Goal: Task Accomplishment & Management: Complete application form

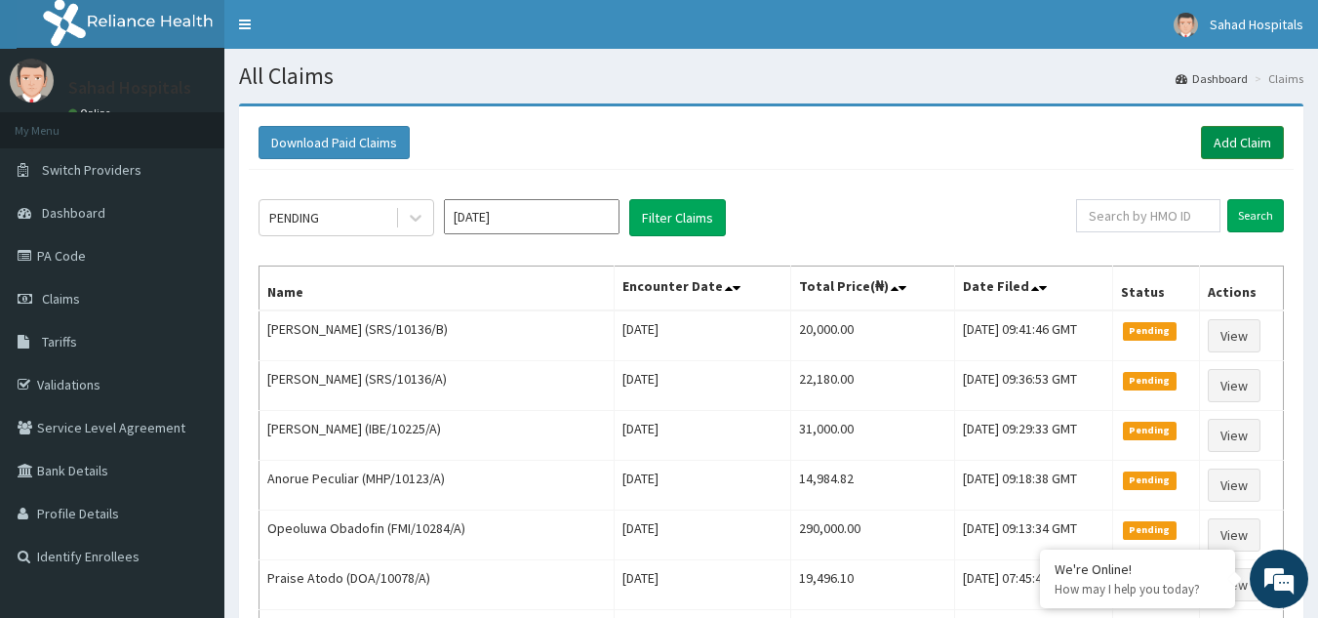
click at [1228, 141] on link "Add Claim" at bounding box center [1242, 142] width 83 height 33
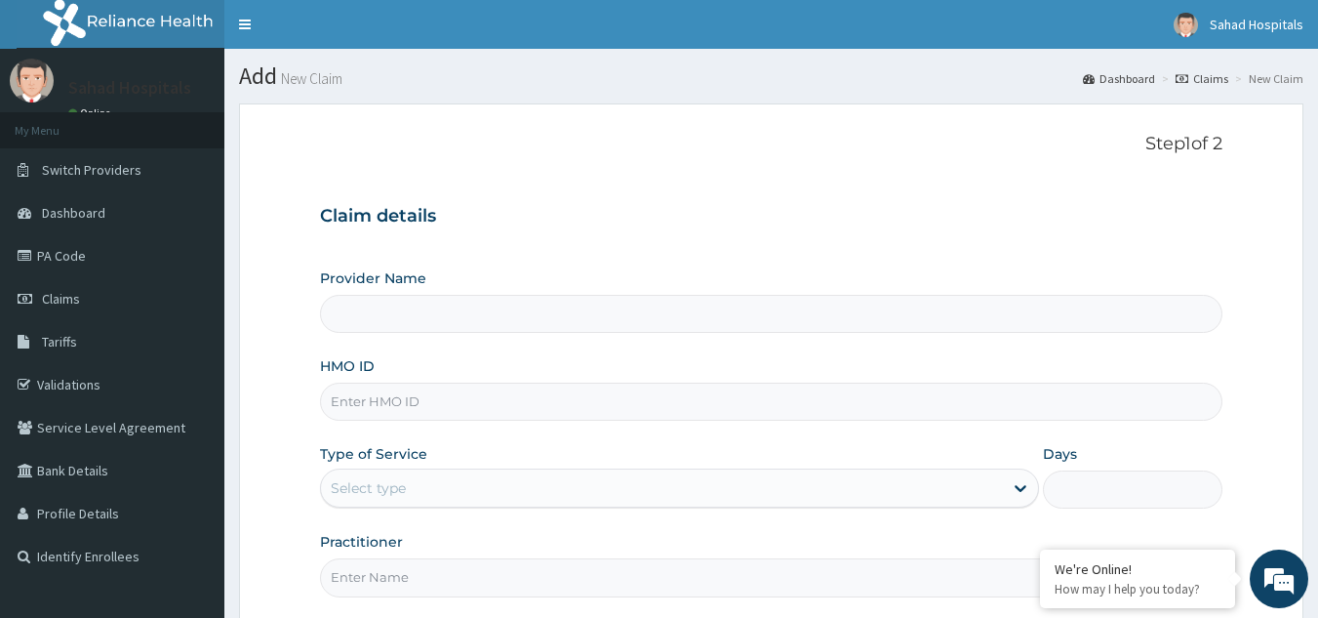
type input "Sahad Hospitals"
click at [442, 410] on input "HMO ID" at bounding box center [772, 401] width 904 height 38
paste input "" SCP/10087/A""
type input "SCP/10087/A"
click at [425, 498] on div "Select type" at bounding box center [662, 487] width 682 height 31
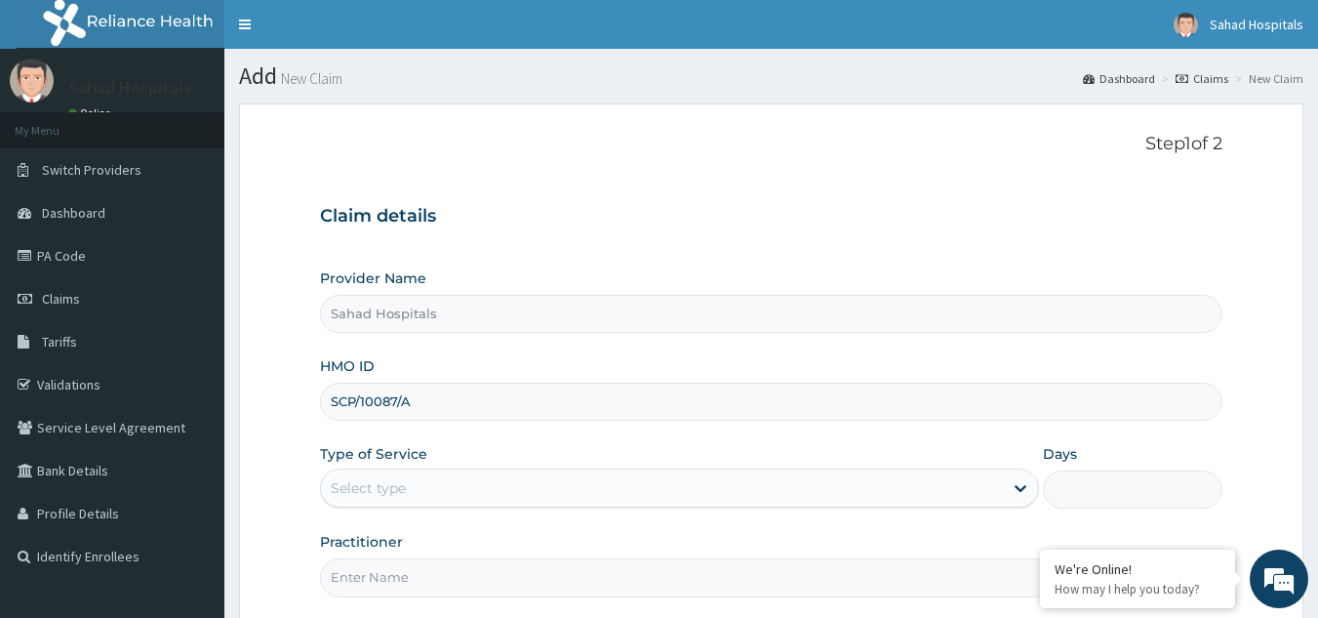
drag, startPoint x: 425, startPoint y: 498, endPoint x: 385, endPoint y: 587, distance: 98.3
click at [385, 587] on div "Provider Name Sahad Hospitals HMO ID SCP/10087/A Type of Service Select is focu…" at bounding box center [772, 432] width 904 height 328
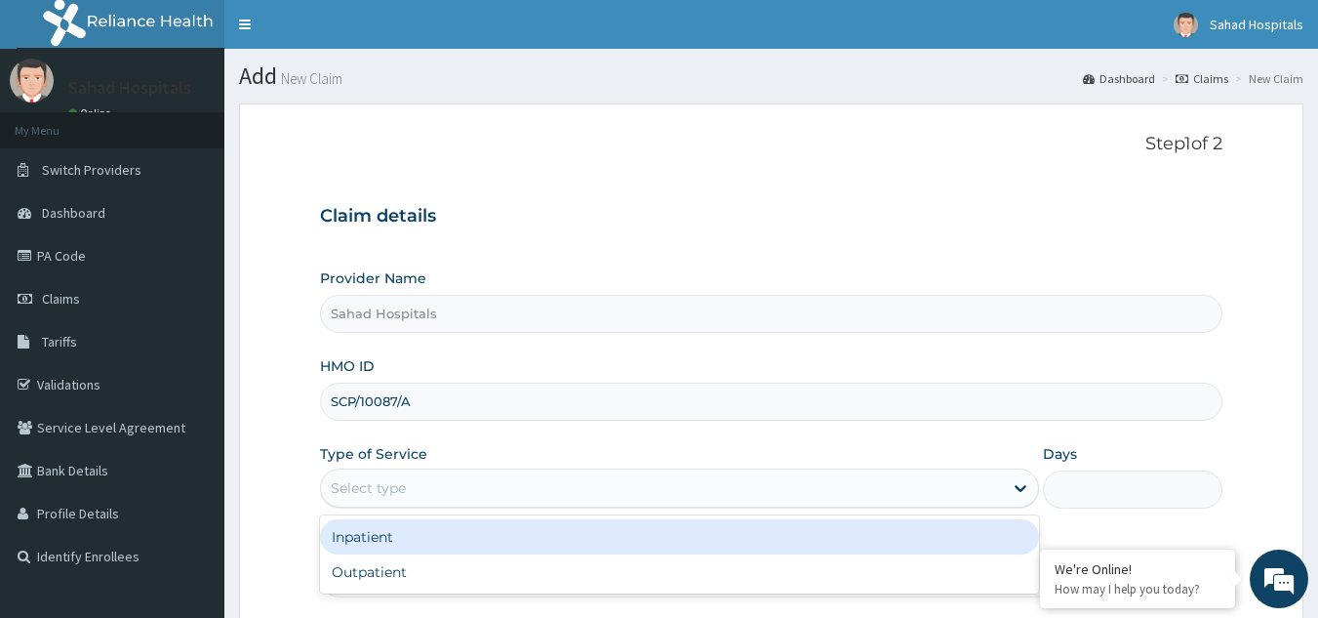
click at [403, 497] on div "Select type" at bounding box center [368, 488] width 75 height 20
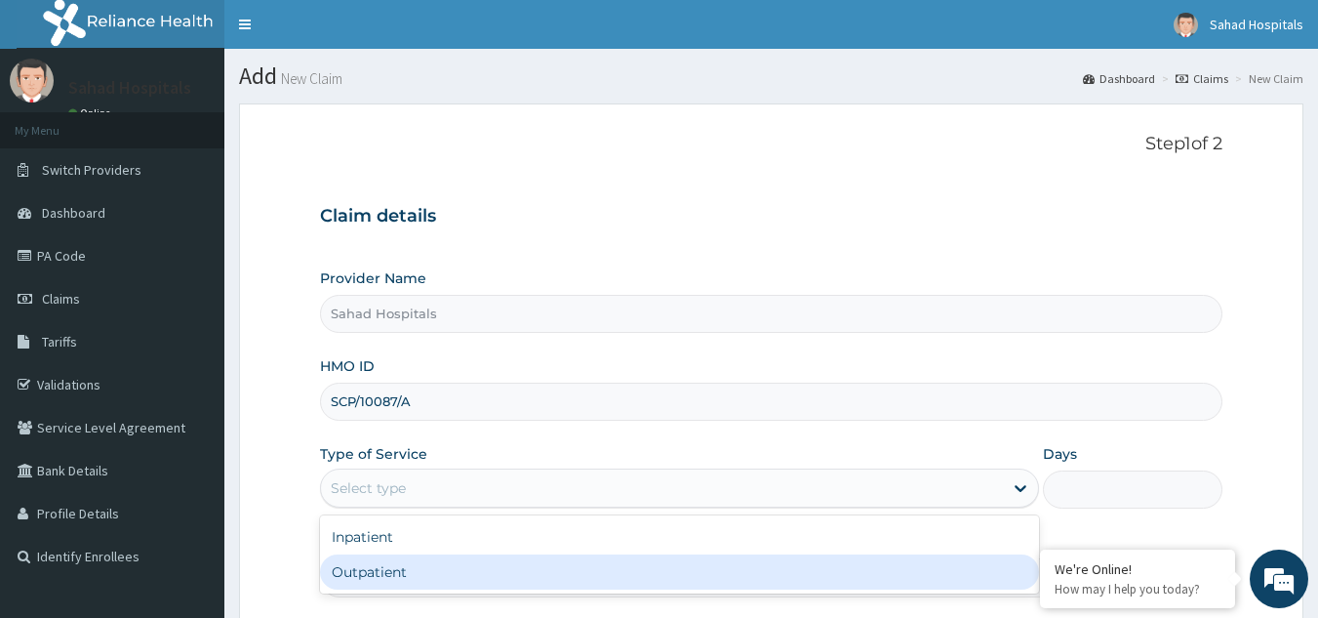
click at [387, 580] on div "Outpatient" at bounding box center [679, 571] width 719 height 35
type input "1"
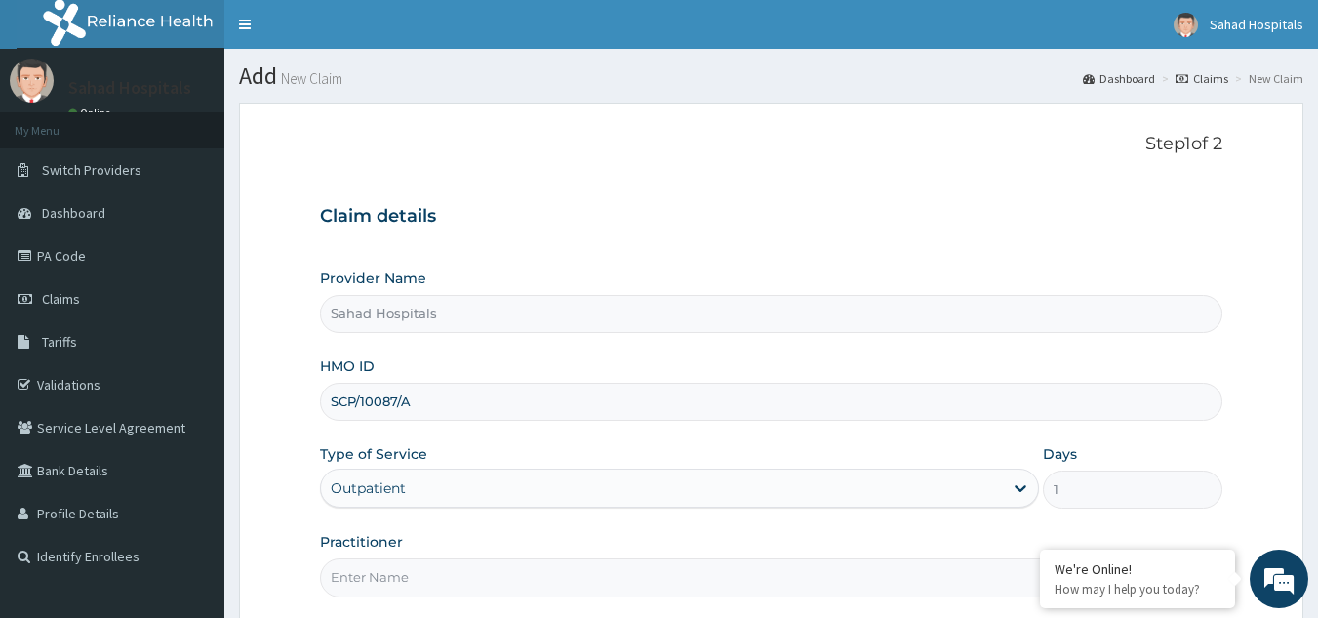
click at [387, 580] on input "Practitioner" at bounding box center [772, 577] width 904 height 38
type input "GP"
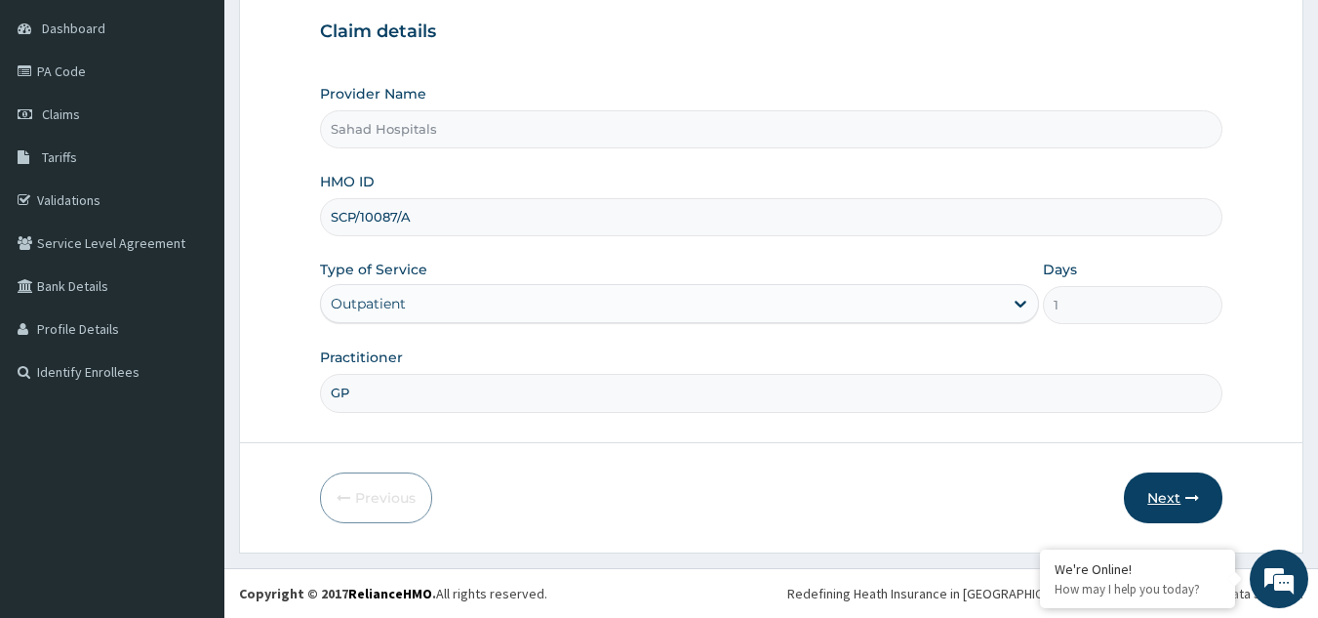
click at [1178, 505] on button "Next" at bounding box center [1173, 497] width 99 height 51
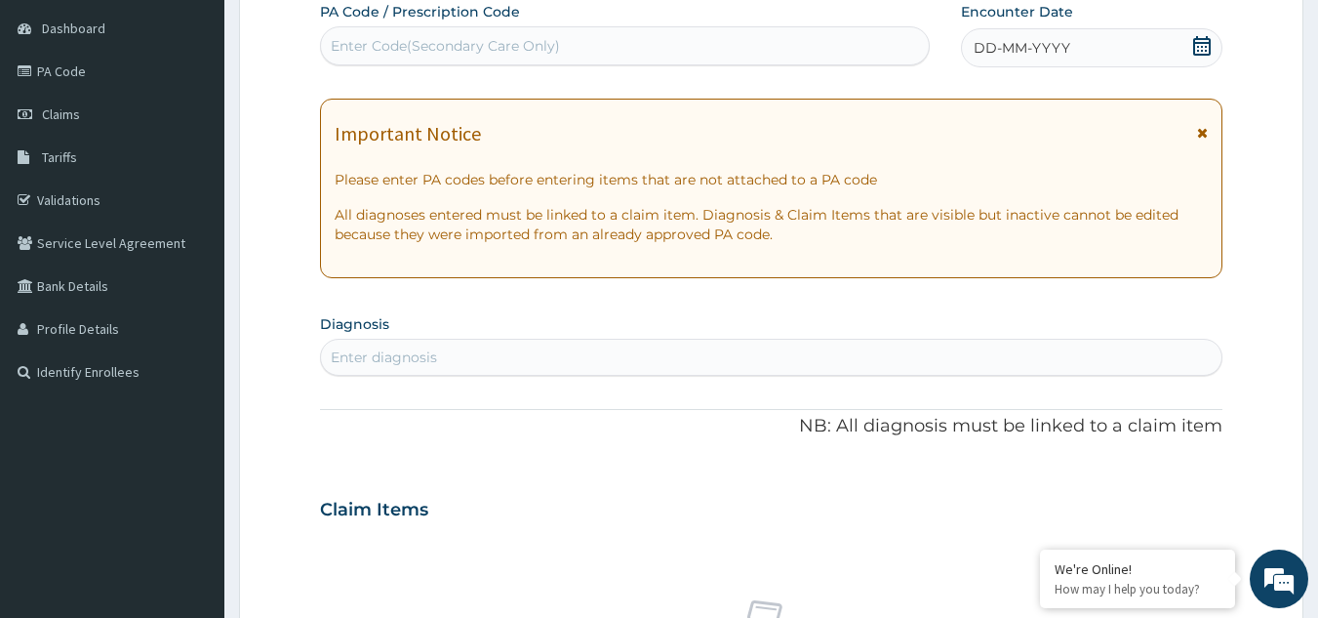
click at [880, 29] on div "Enter Code(Secondary Care Only)" at bounding box center [625, 45] width 611 height 39
paste input "PA/42A491"
type input "PA/42A491"
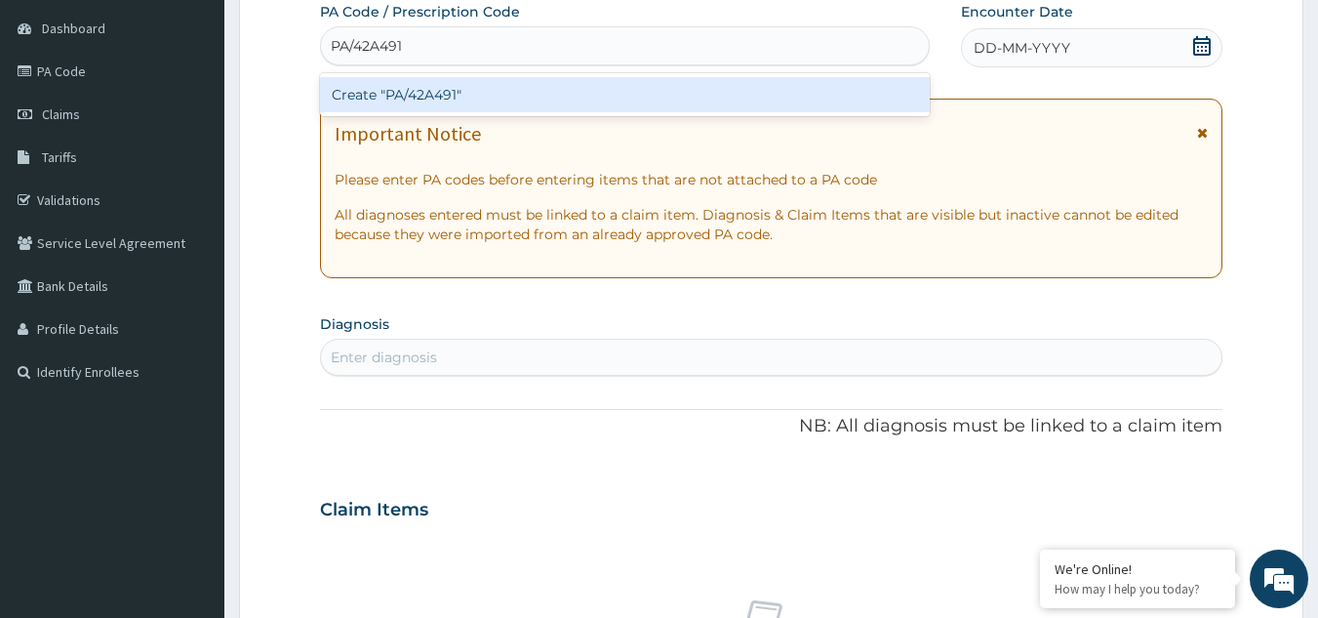
click at [426, 100] on div "Create "PA/42A491"" at bounding box center [625, 94] width 611 height 35
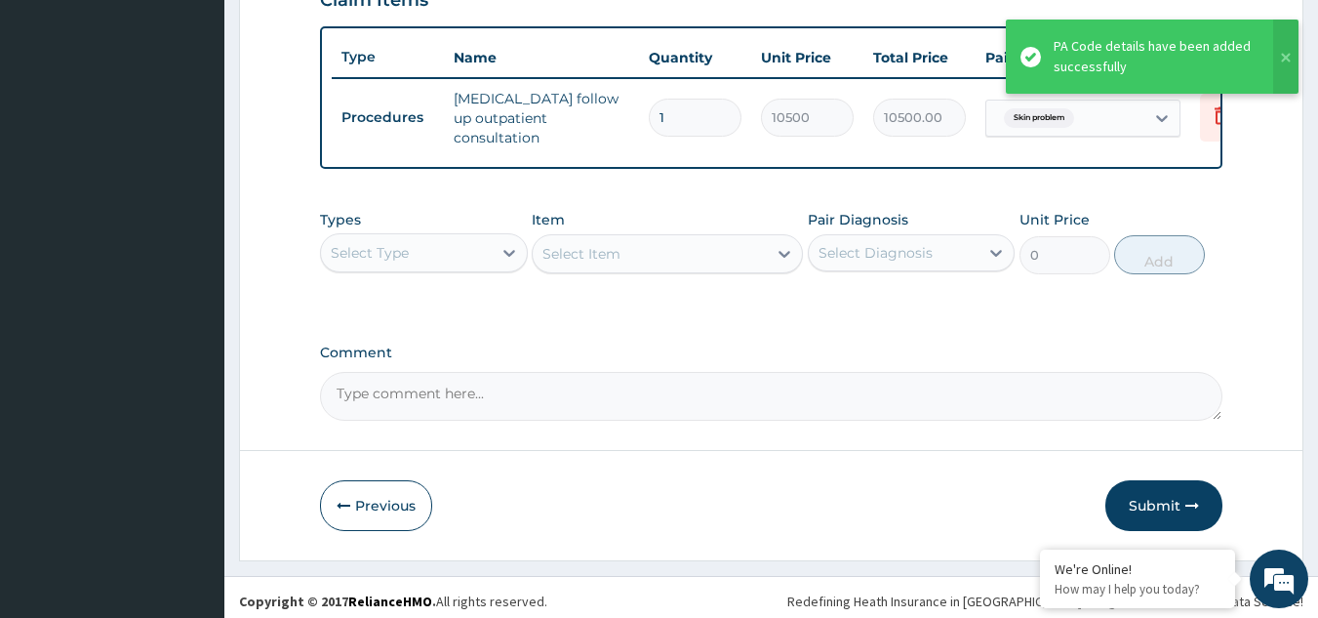
scroll to position [711, 0]
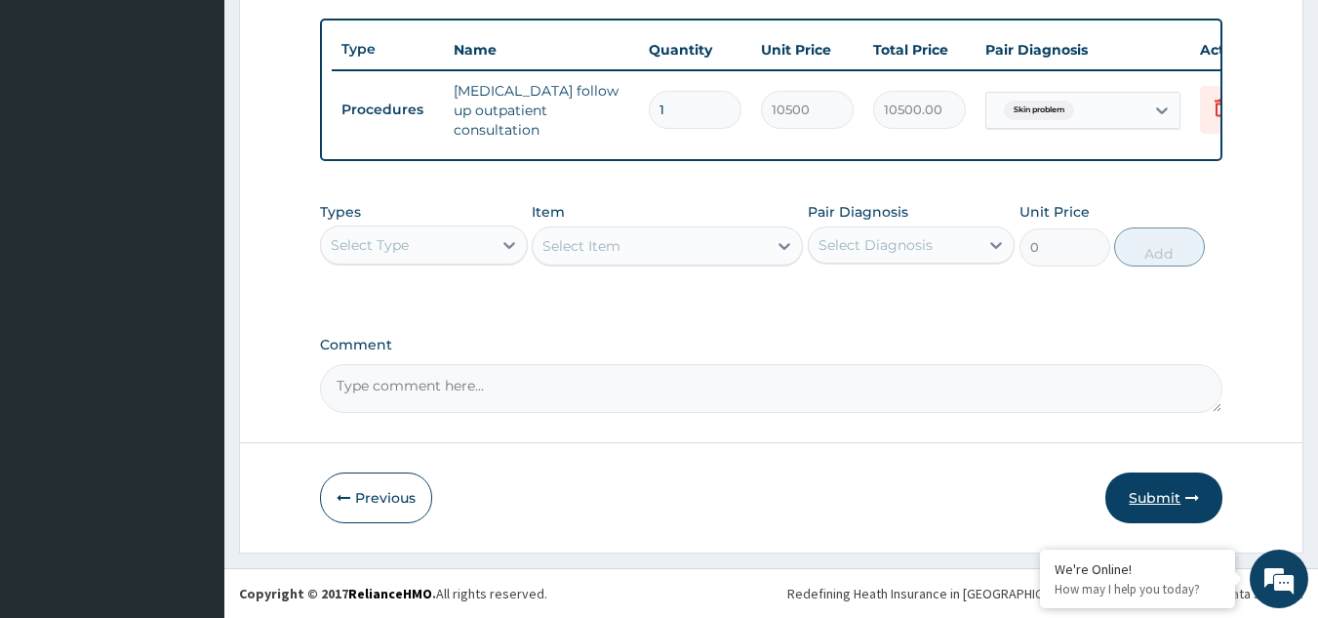
click at [1157, 492] on button "Submit" at bounding box center [1163, 497] width 117 height 51
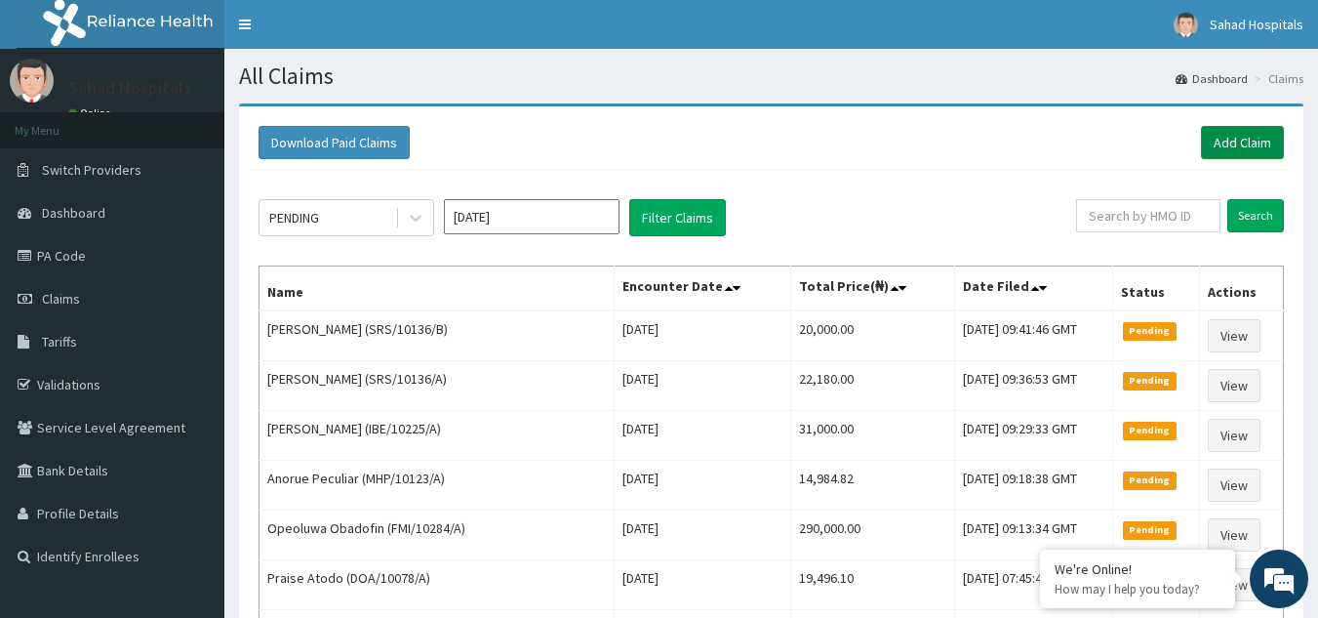
click at [1238, 129] on link "Add Claim" at bounding box center [1242, 142] width 83 height 33
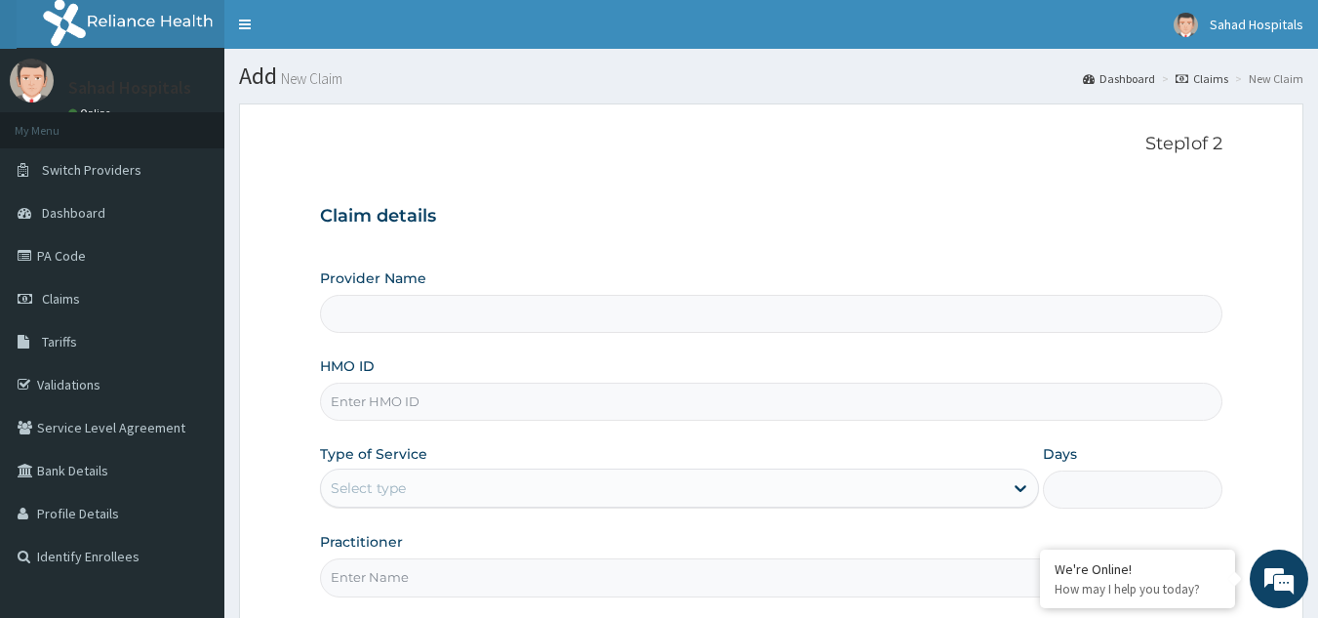
type input "Sahad Hospitals"
click at [590, 410] on input "HMO ID" at bounding box center [772, 401] width 904 height 38
paste input "" SCP/10087/A""
type input "SCP/10087/A"
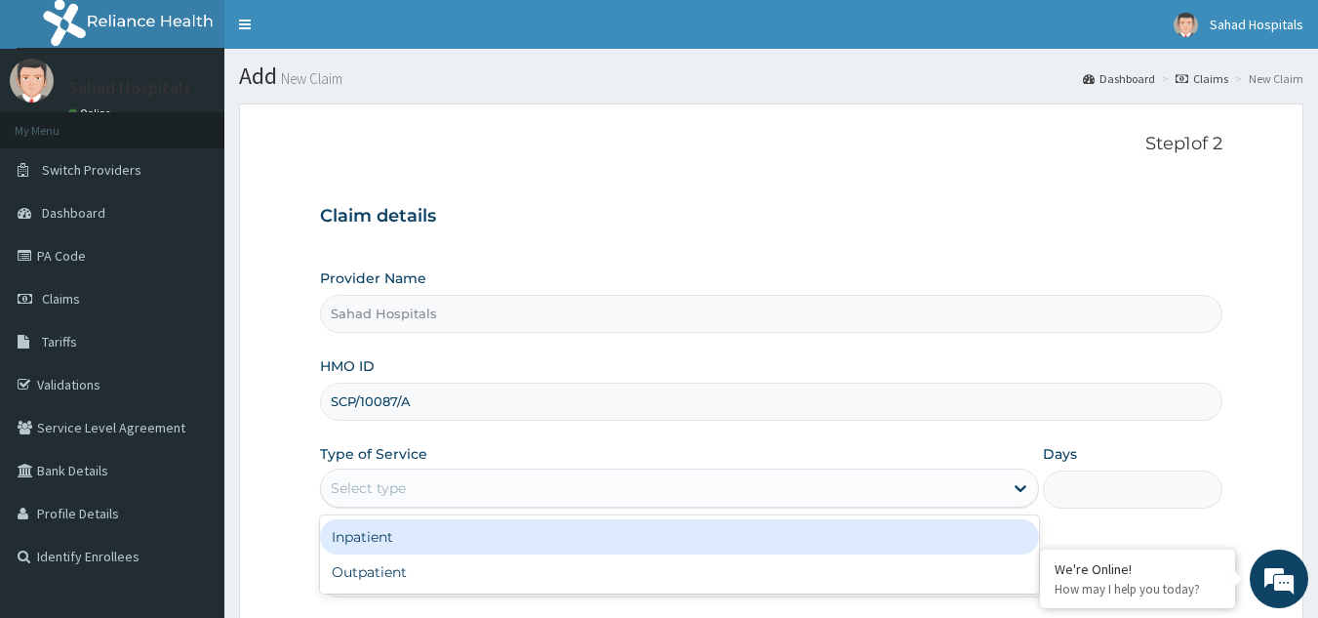
click at [541, 492] on div "Select type" at bounding box center [662, 487] width 682 height 31
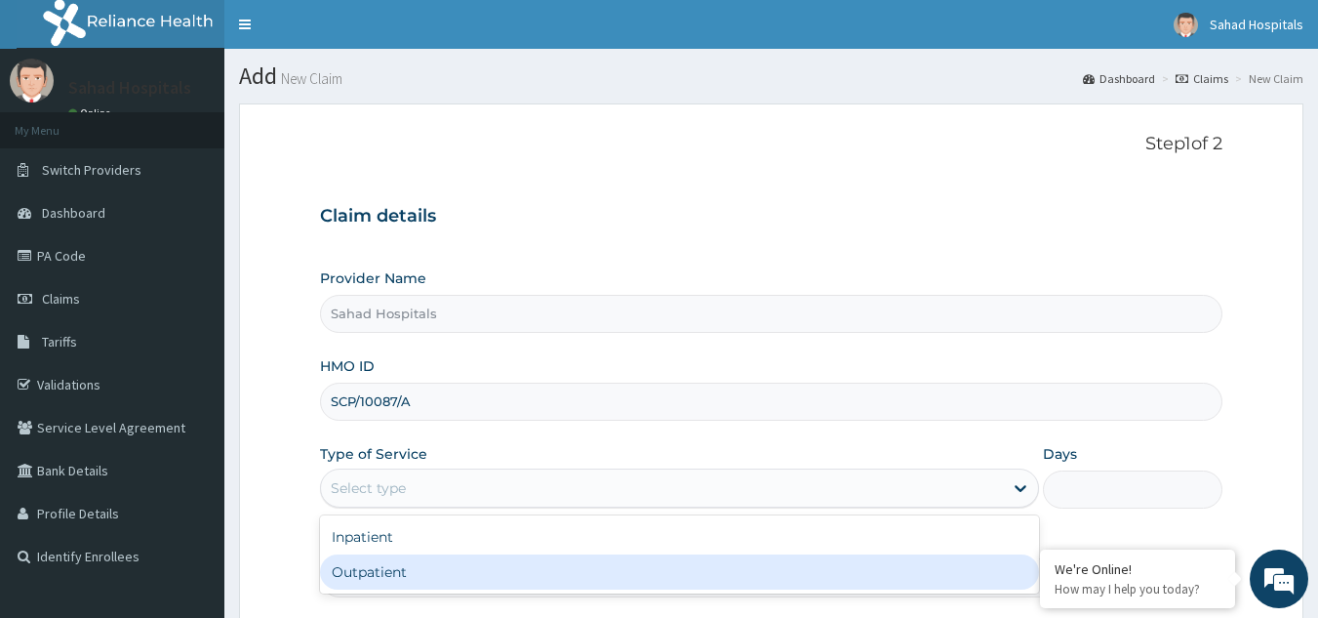
click at [469, 577] on div "Outpatient" at bounding box center [679, 571] width 719 height 35
type input "1"
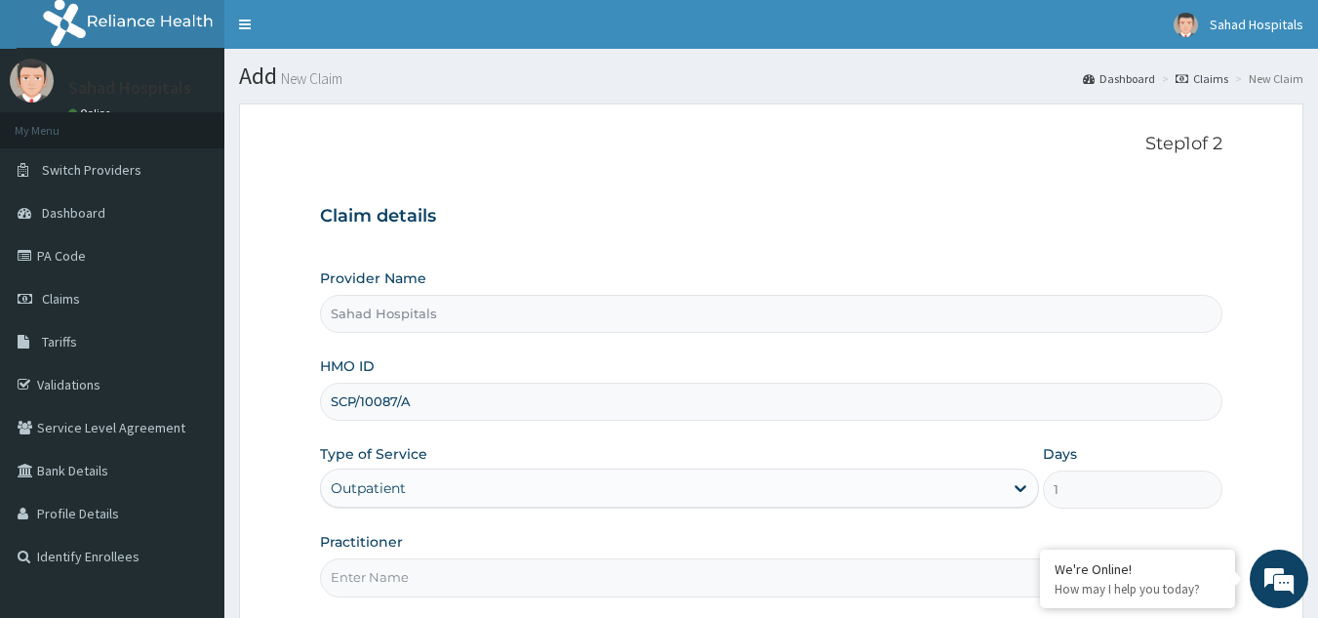
click at [469, 577] on input "Practitioner" at bounding box center [772, 577] width 904 height 38
type input "GP"
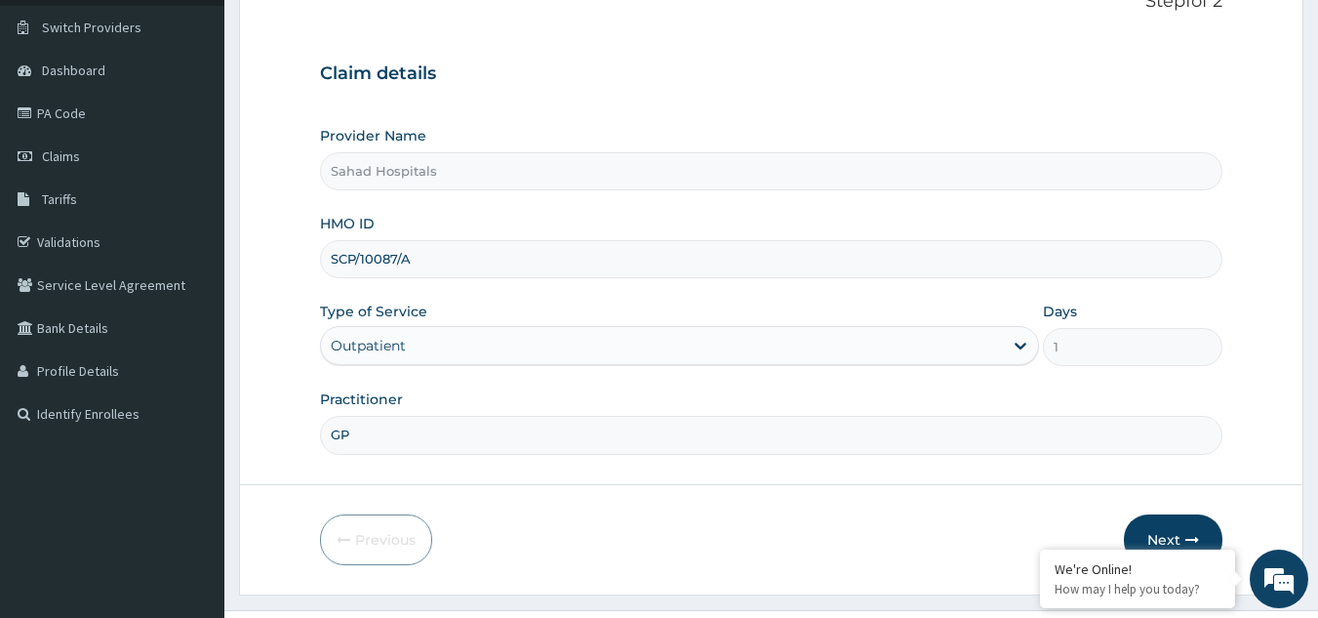
scroll to position [184, 0]
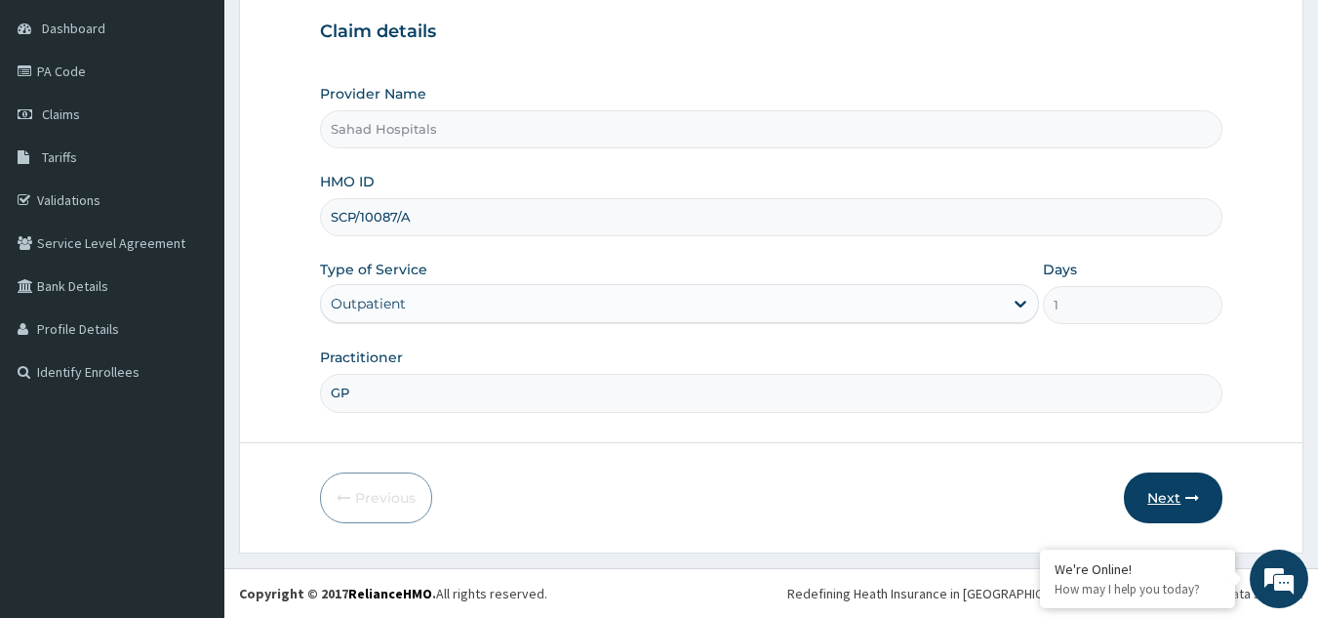
click at [1160, 500] on button "Next" at bounding box center [1173, 497] width 99 height 51
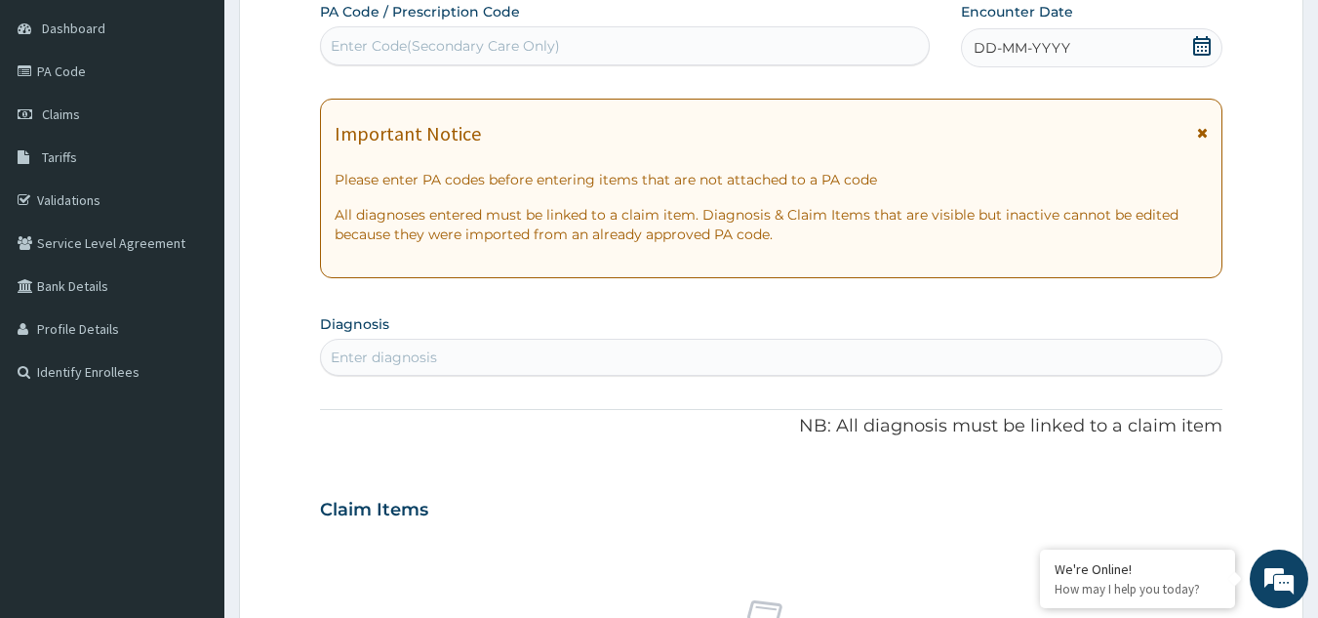
click at [858, 51] on div "Enter Code(Secondary Care Only)" at bounding box center [625, 45] width 609 height 31
paste input "PA/CA28F2"
type input "PA/CA28F2"
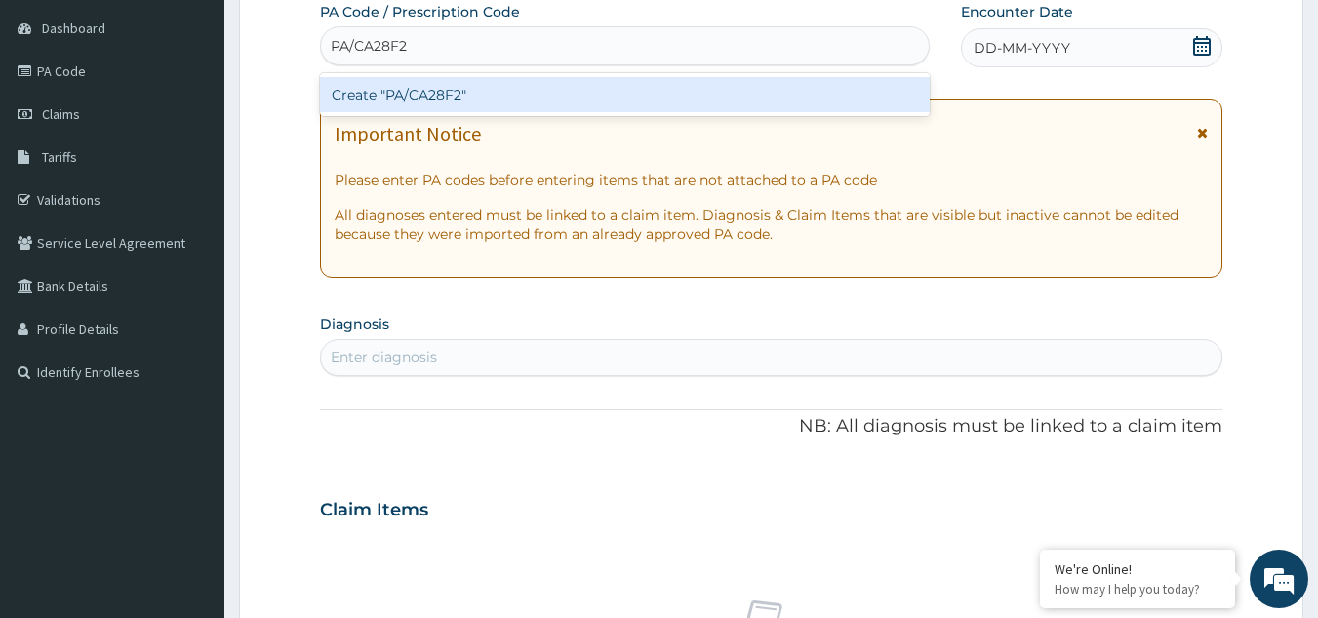
click at [407, 101] on div "Create "PA/CA28F2"" at bounding box center [625, 94] width 611 height 35
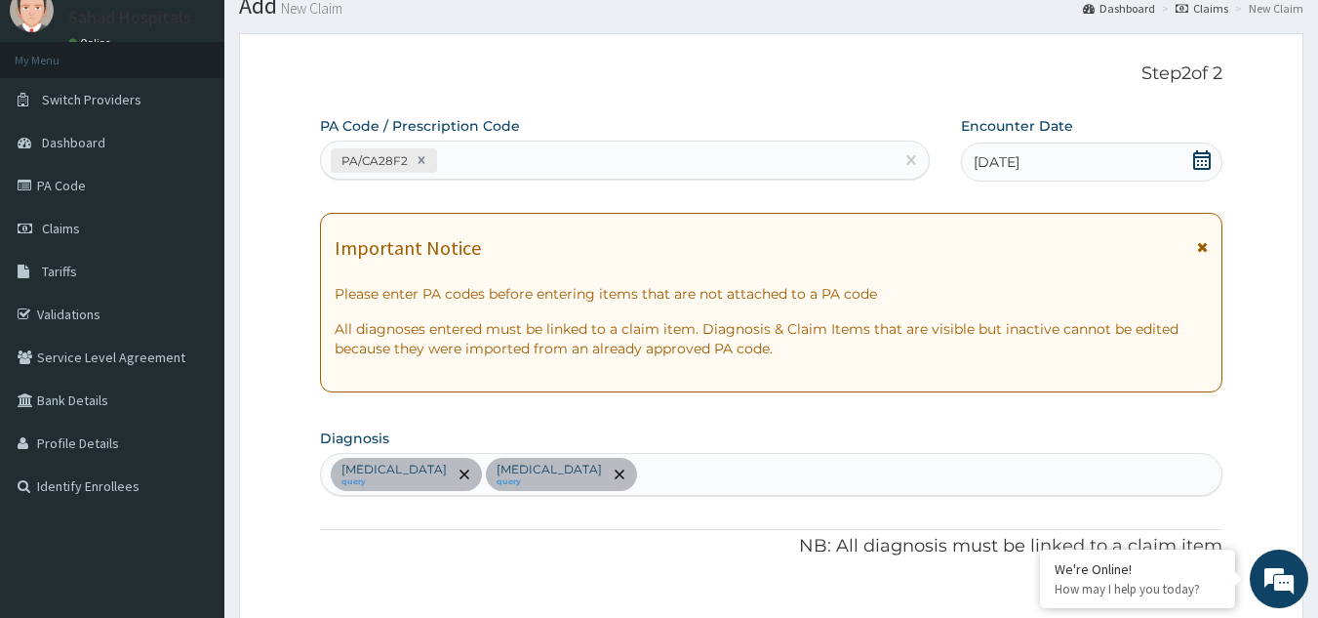
scroll to position [0, 0]
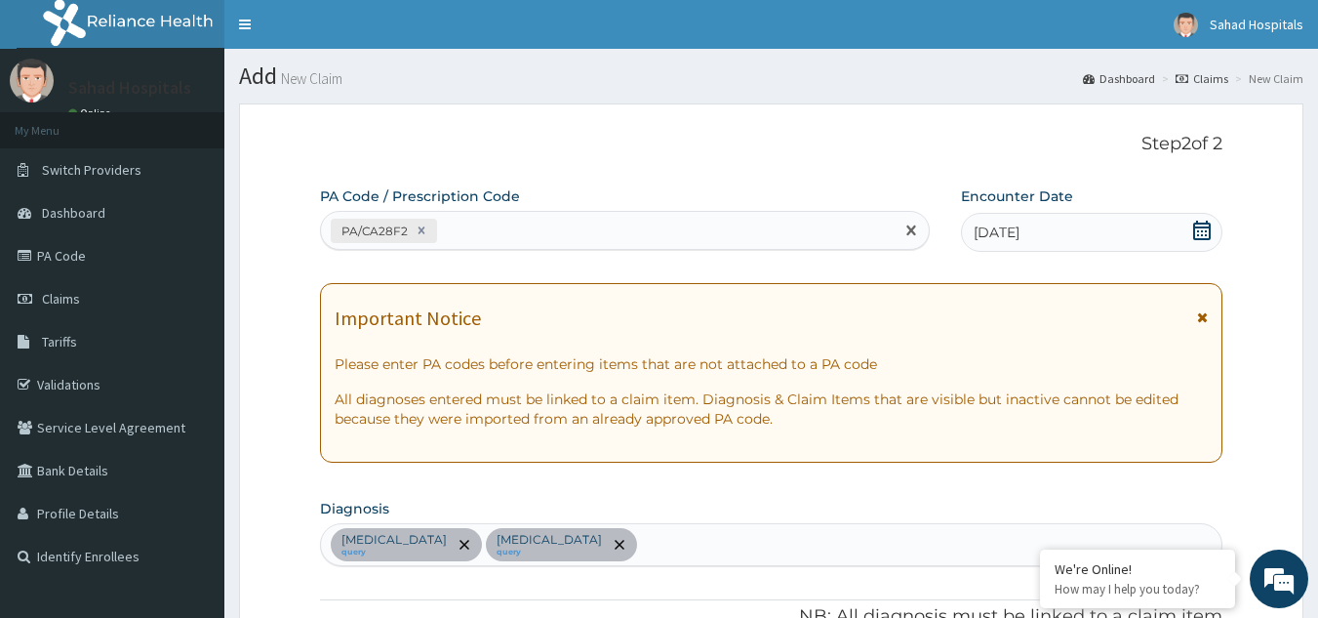
click at [451, 230] on div "PA/CA28F2" at bounding box center [608, 231] width 574 height 32
paste input "PA/0A7B91"
type input "PA/0A7B91"
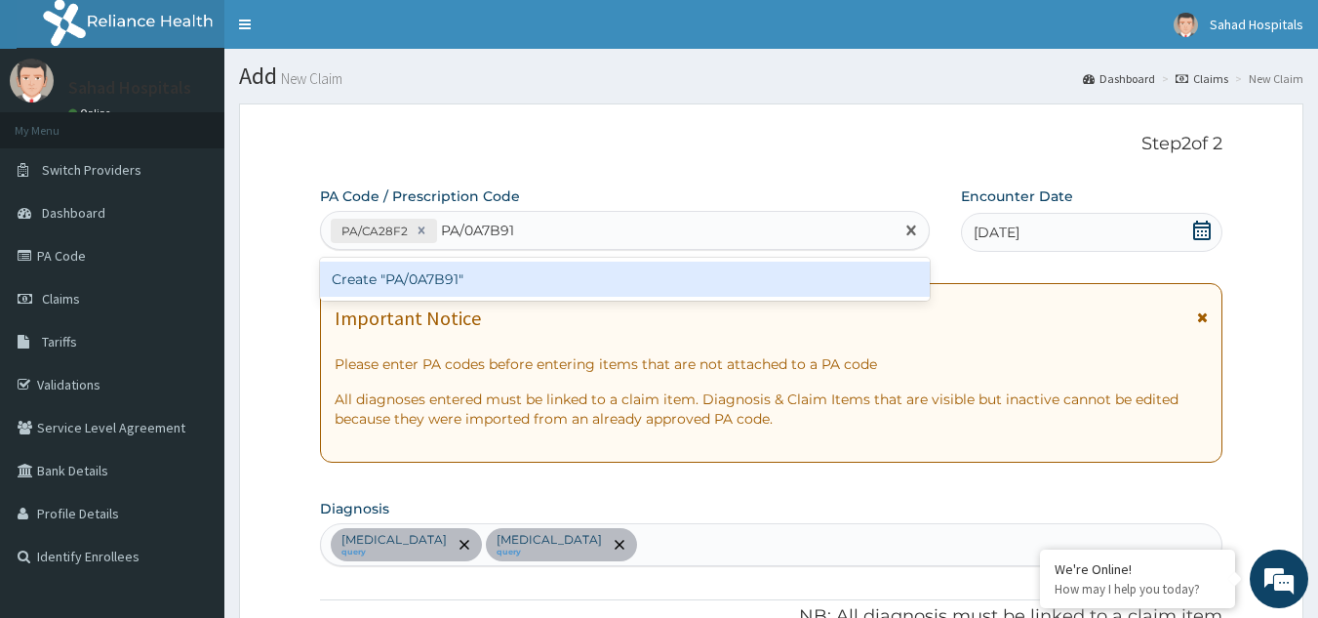
click at [395, 273] on div "Create "PA/0A7B91"" at bounding box center [625, 278] width 611 height 35
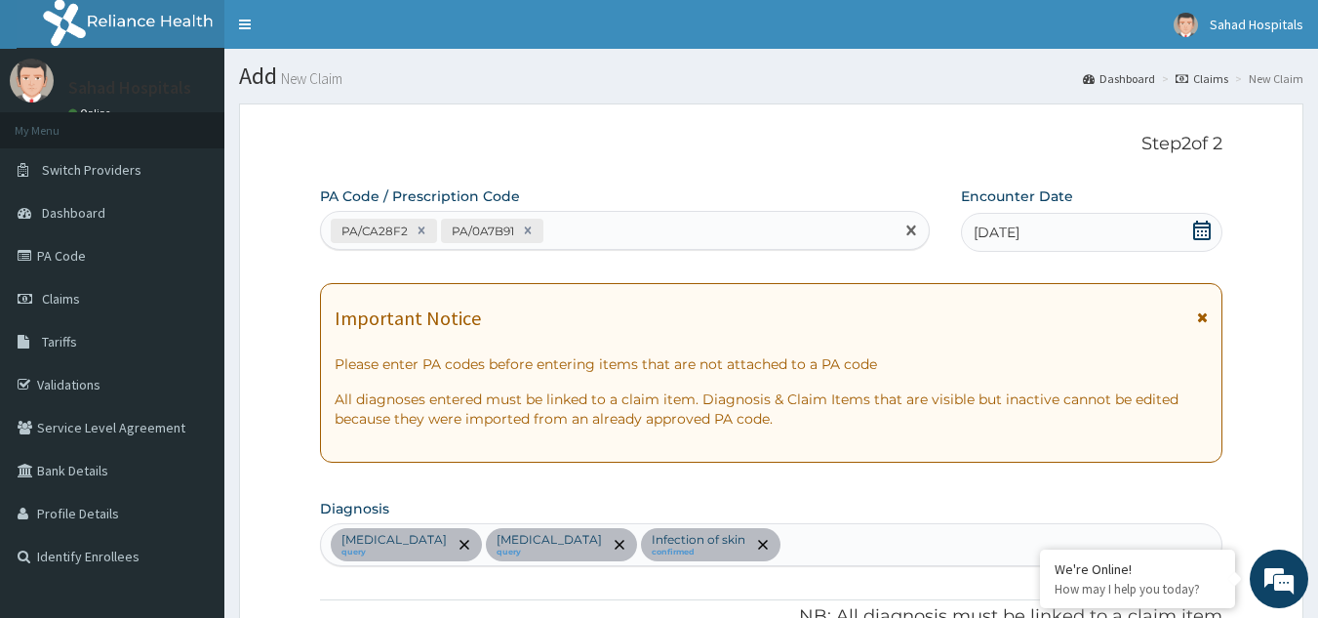
click at [572, 236] on div "PA/CA28F2 PA/0A7B91" at bounding box center [608, 231] width 574 height 32
paste input "PA/EFD116"
type input "PA/EFD116"
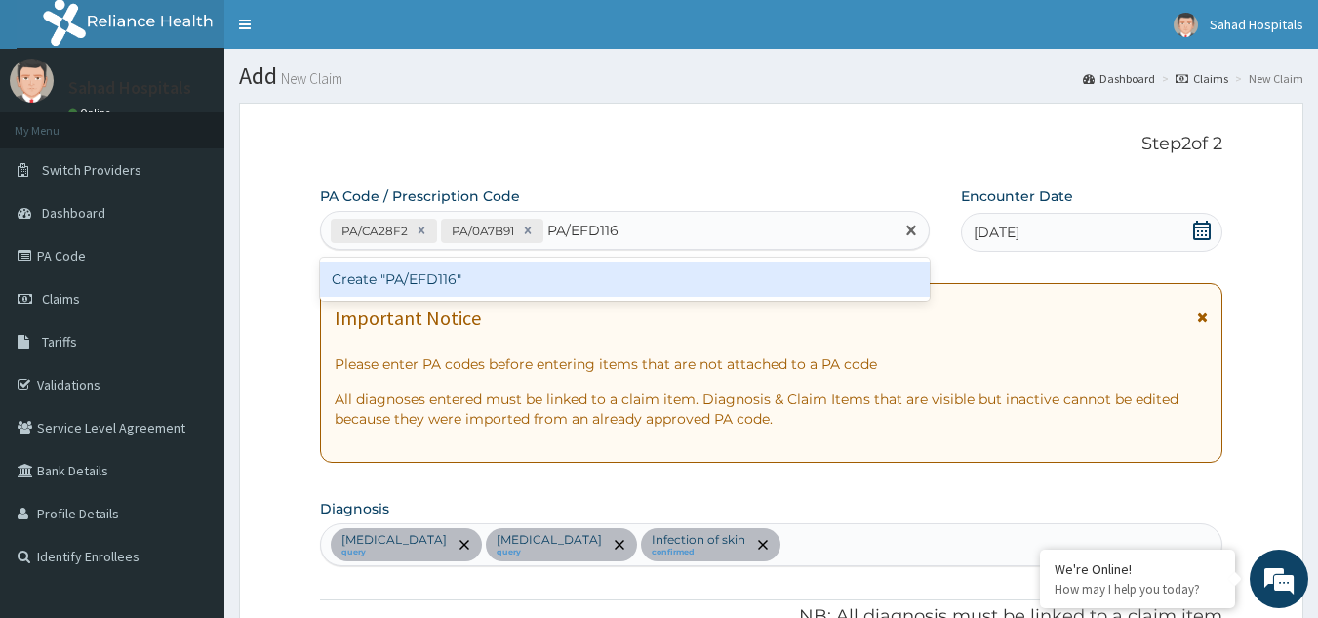
click at [393, 270] on div "Create "PA/EFD116"" at bounding box center [625, 278] width 611 height 35
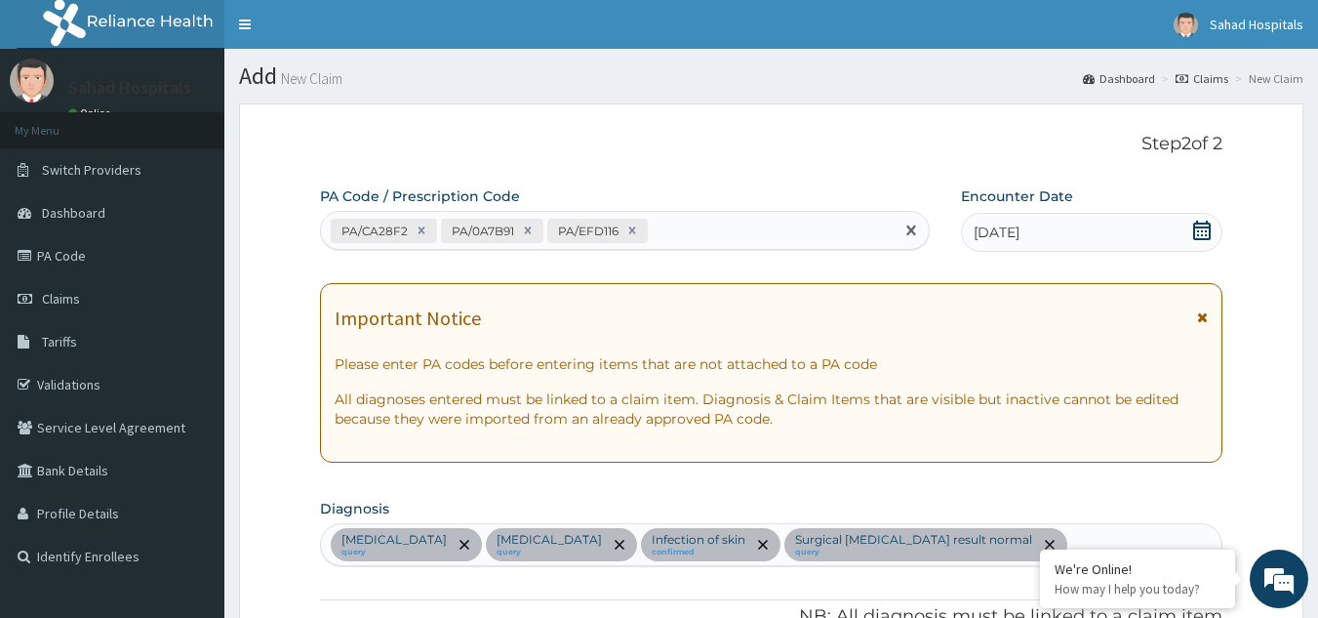
click at [661, 234] on div "PA/CA28F2 PA/0A7B91 PA/EFD116" at bounding box center [608, 231] width 574 height 32
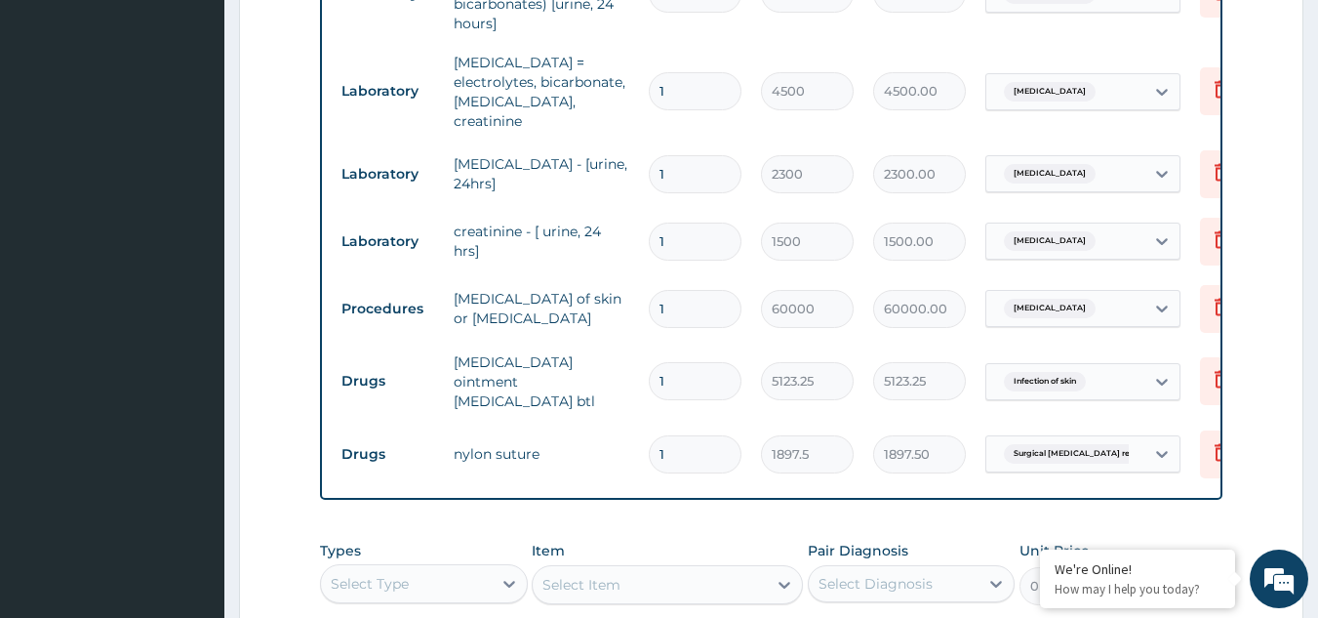
scroll to position [834, 0]
click at [416, 567] on div "Select Type" at bounding box center [406, 582] width 171 height 31
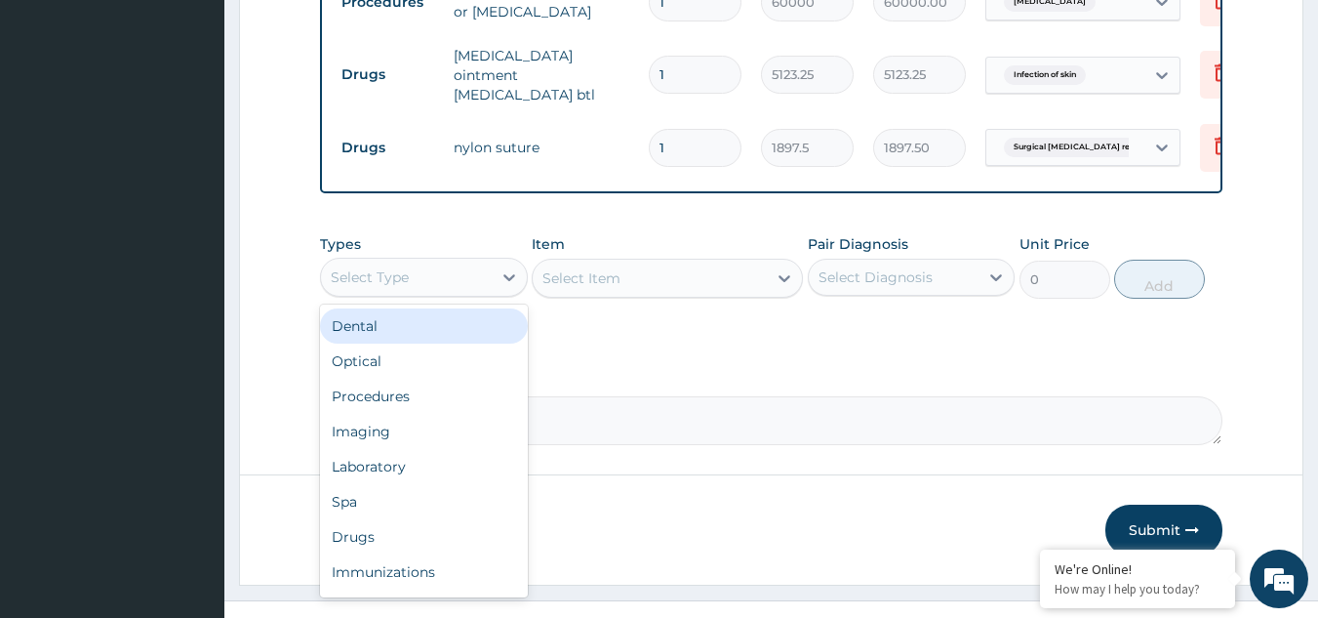
scroll to position [1141, 0]
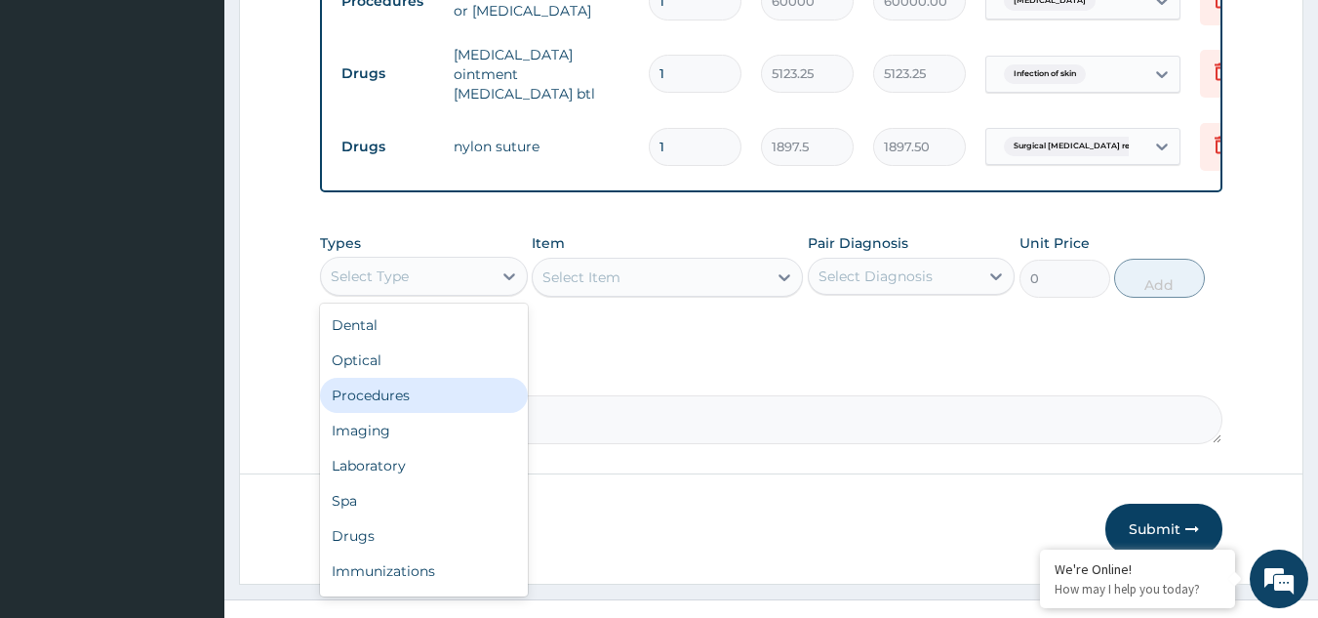
click at [409, 379] on div "Procedures" at bounding box center [424, 395] width 208 height 35
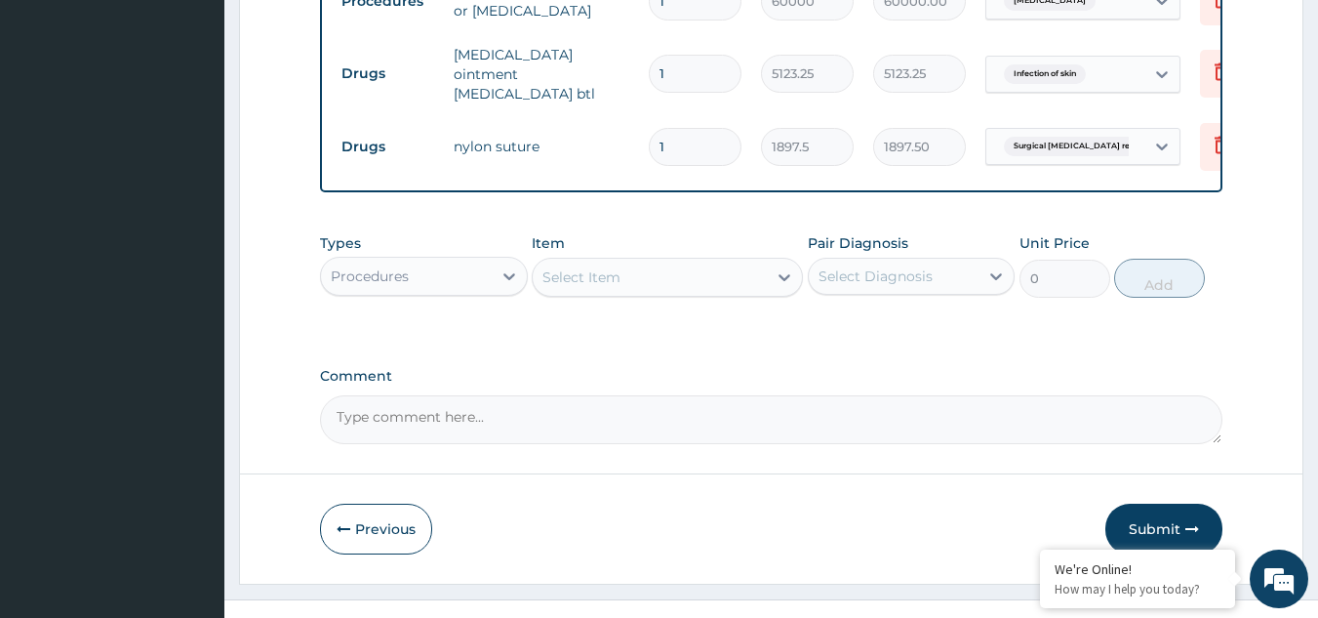
click at [659, 262] on div "Select Item" at bounding box center [650, 276] width 234 height 31
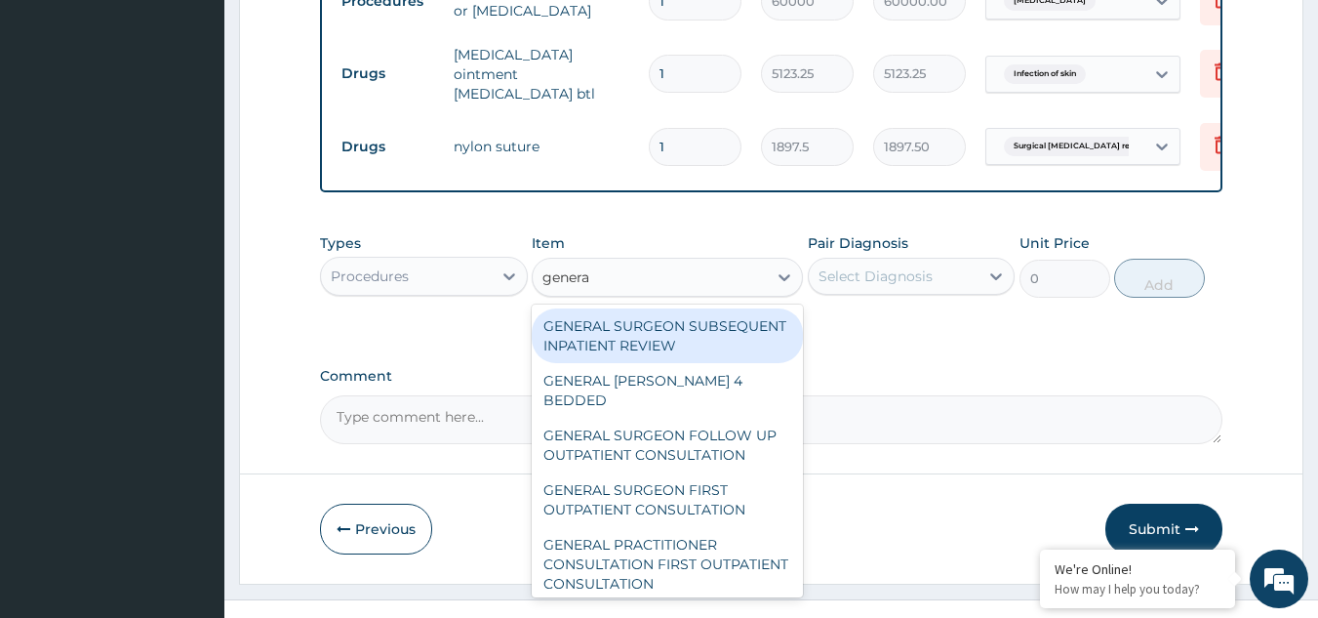
type input "general"
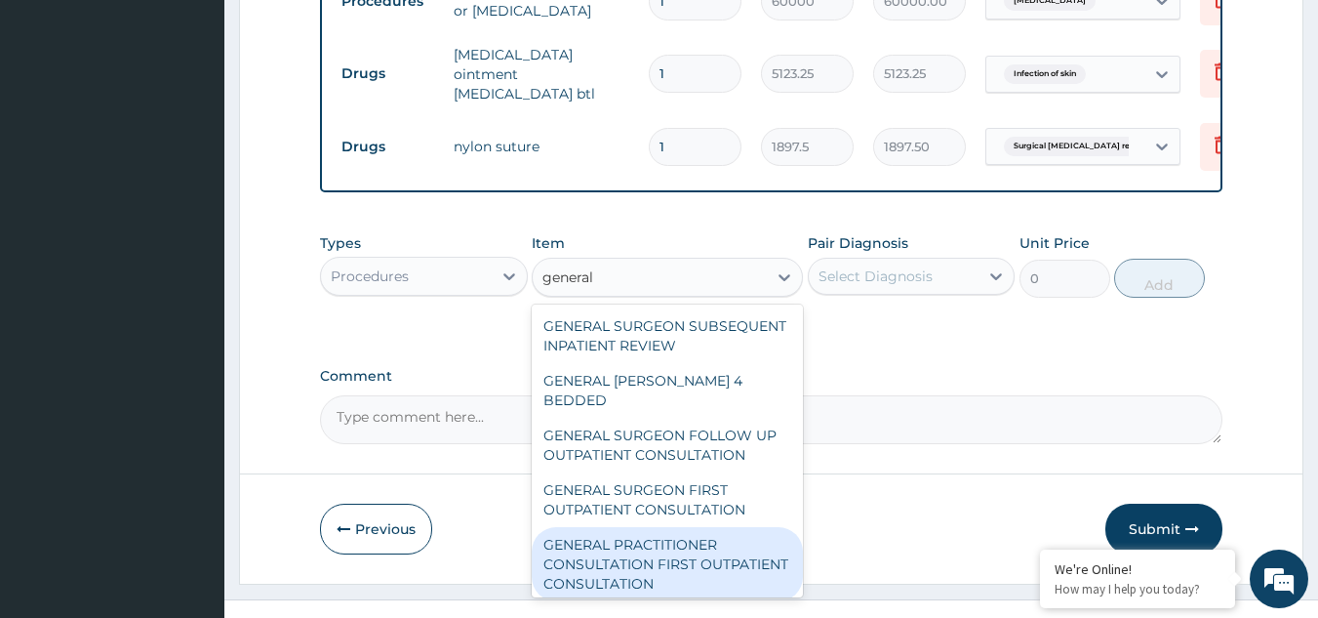
click at [616, 543] on div "GENERAL PRACTITIONER CONSULTATION FIRST OUTPATIENT CONSULTATION" at bounding box center [667, 564] width 271 height 74
type input "3000"
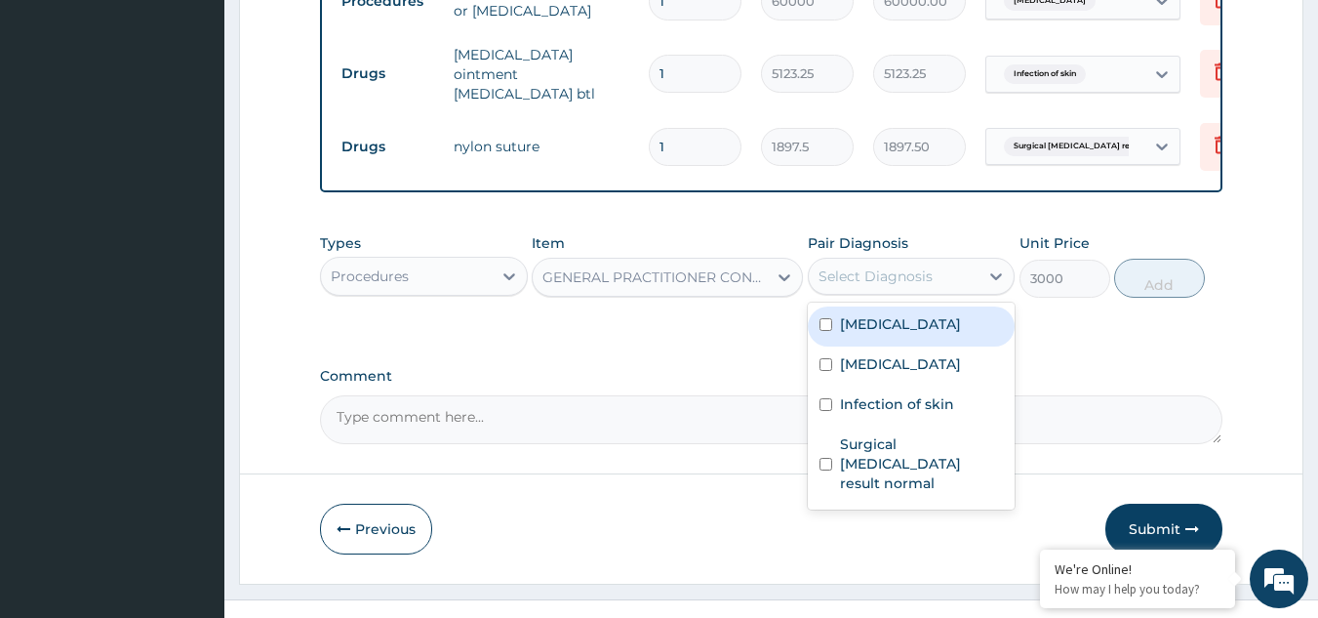
click at [904, 266] on div "Select Diagnosis" at bounding box center [876, 276] width 114 height 20
click at [860, 317] on label "Kidney disease" at bounding box center [900, 324] width 121 height 20
checkbox input "true"
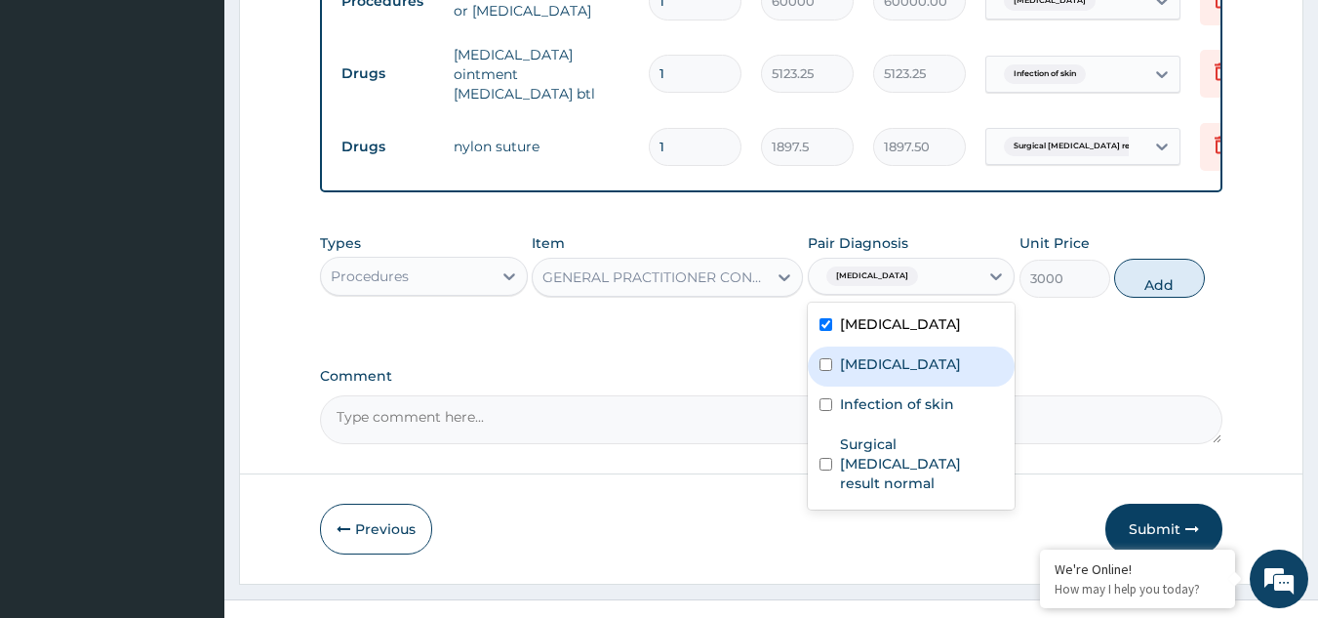
click at [843, 370] on label "Discoid lupus erythematosus" at bounding box center [900, 364] width 121 height 20
checkbox input "true"
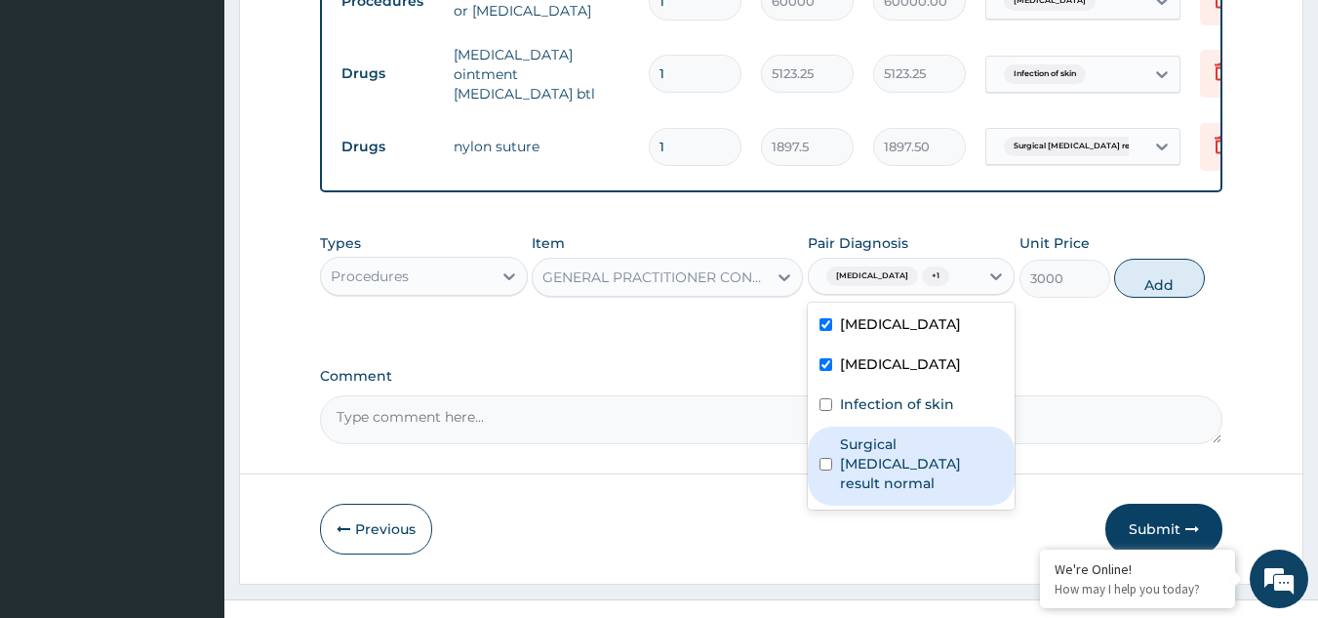
click at [831, 442] on div "Surgical biopsy result normal" at bounding box center [912, 465] width 208 height 79
checkbox input "true"
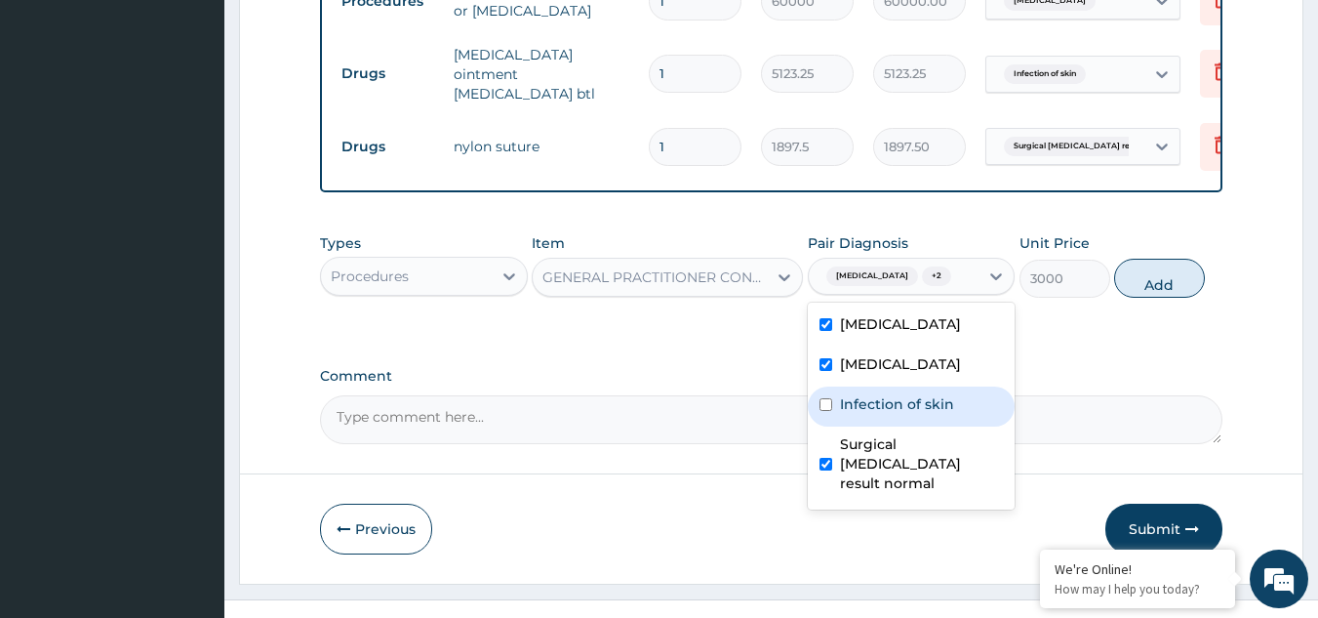
click at [824, 411] on input "checkbox" at bounding box center [826, 404] width 13 height 13
checkbox input "true"
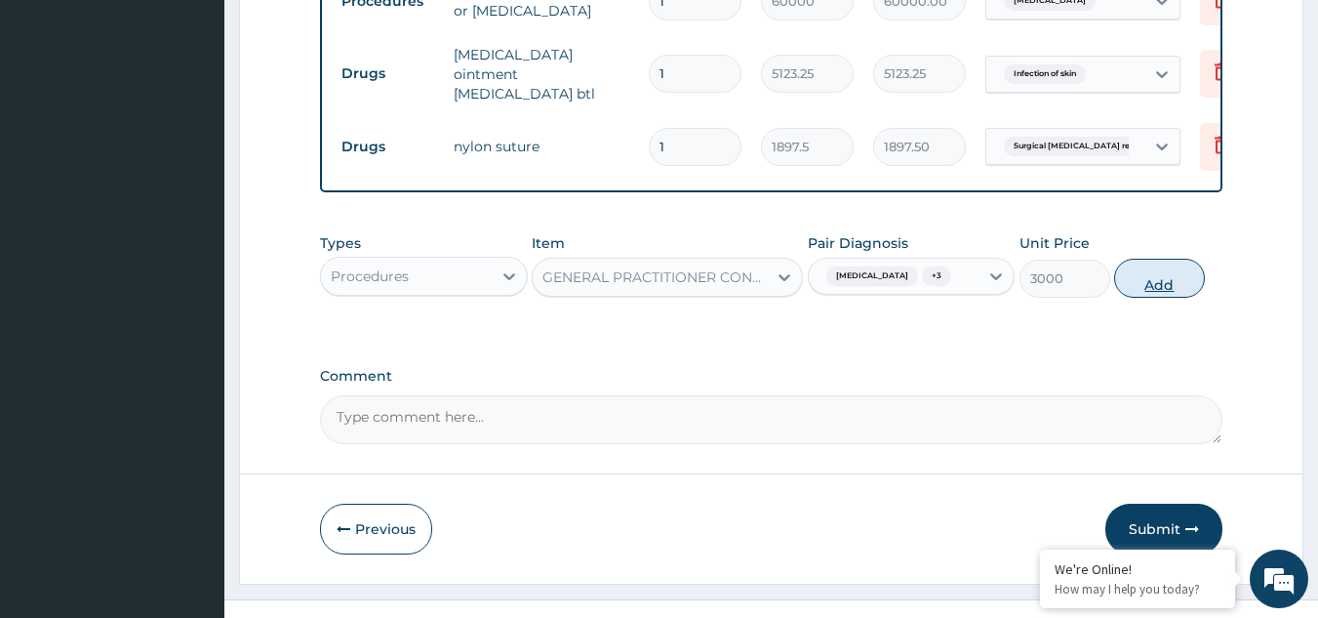
click at [1151, 260] on button "Add" at bounding box center [1159, 278] width 91 height 39
type input "0"
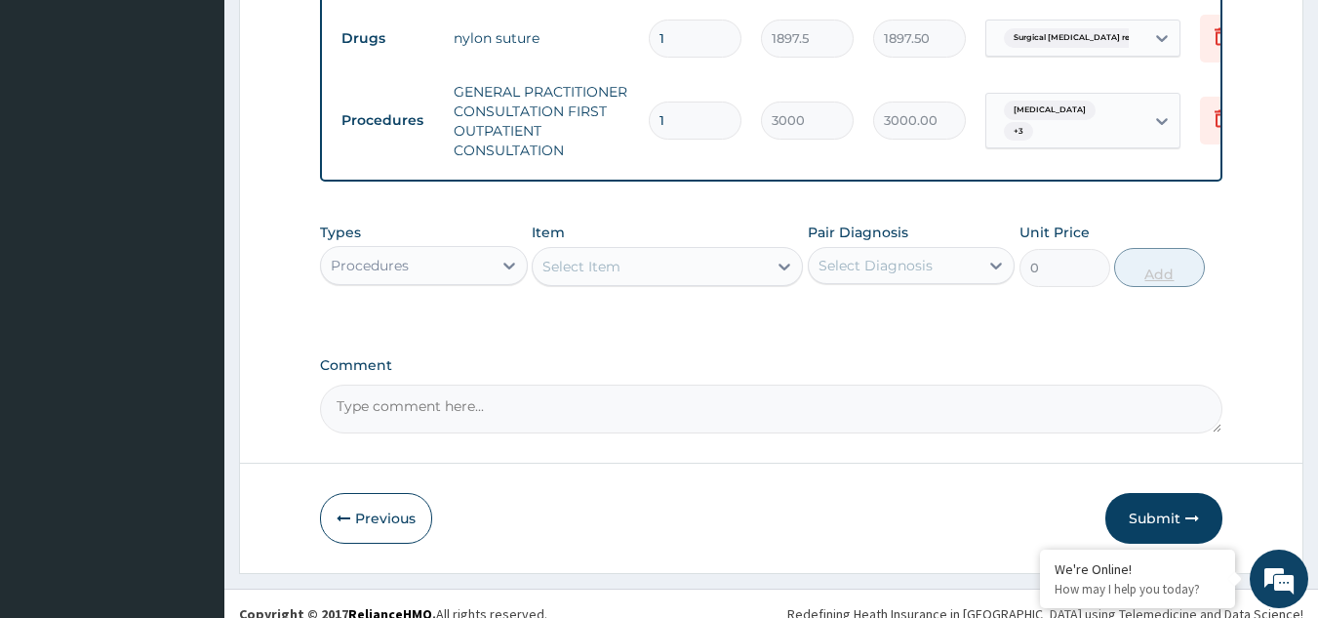
scroll to position [1254, 0]
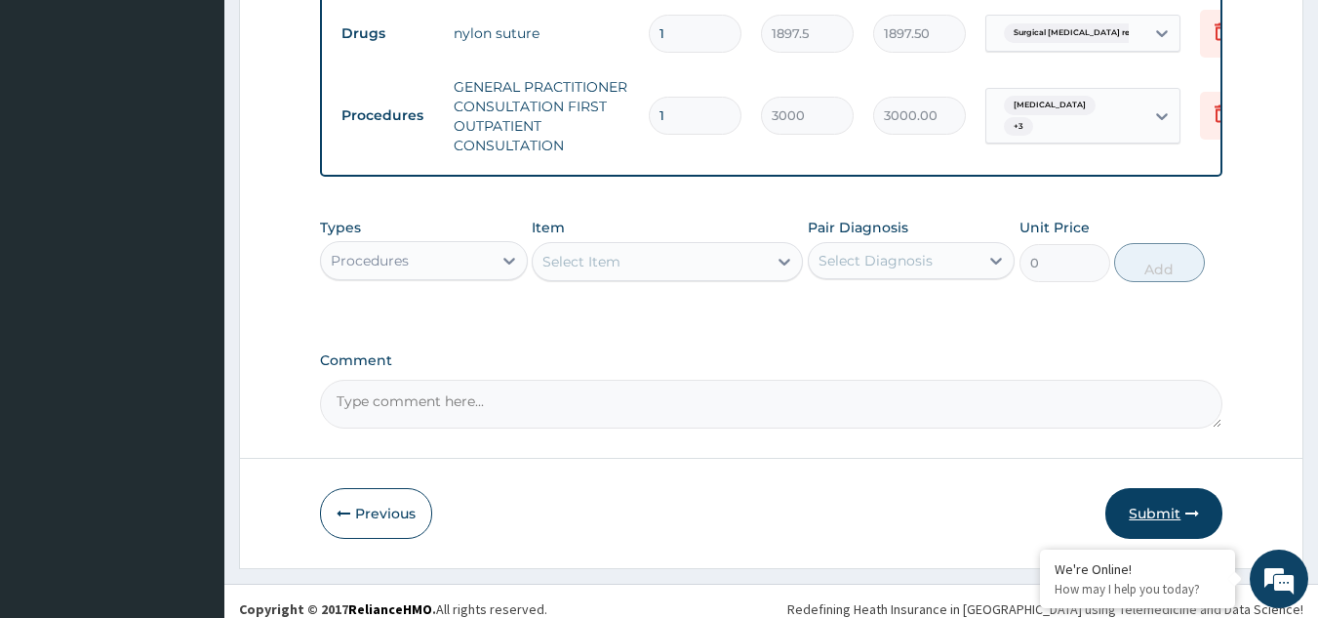
click at [1163, 490] on button "Submit" at bounding box center [1163, 513] width 117 height 51
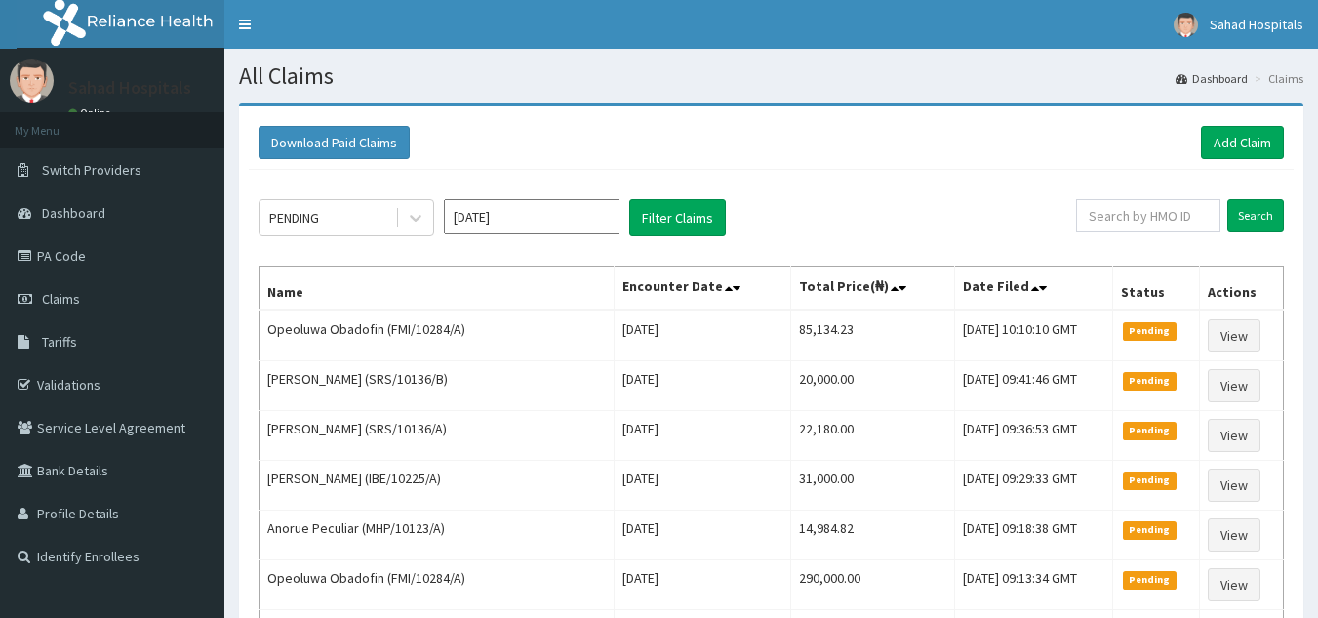
click at [557, 225] on input "[DATE]" at bounding box center [532, 216] width 176 height 35
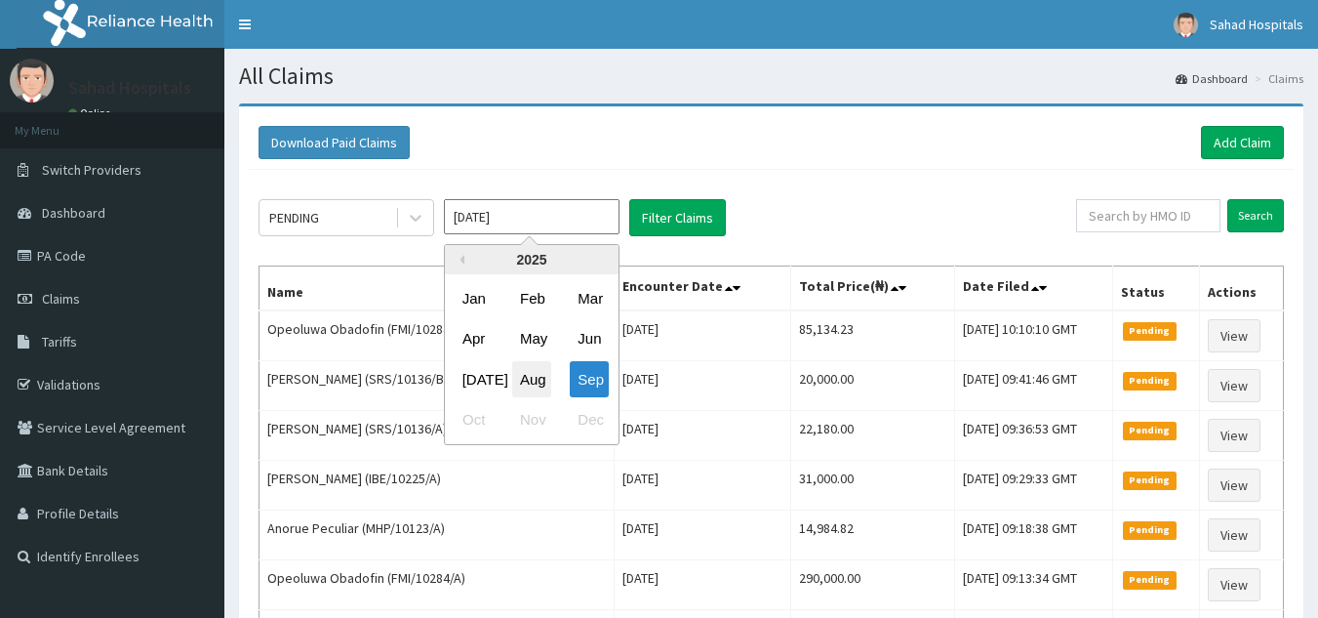
click at [540, 384] on div "Aug" at bounding box center [531, 379] width 39 height 36
type input "[DATE]"
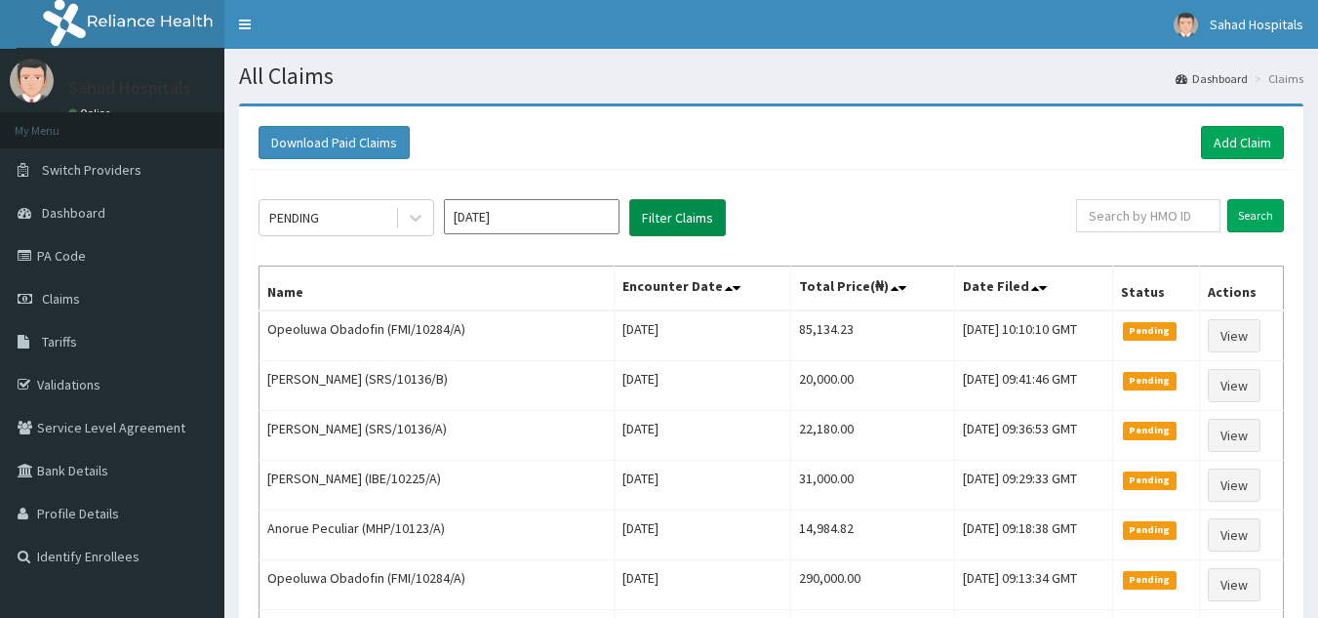
click at [676, 226] on button "Filter Claims" at bounding box center [677, 217] width 97 height 37
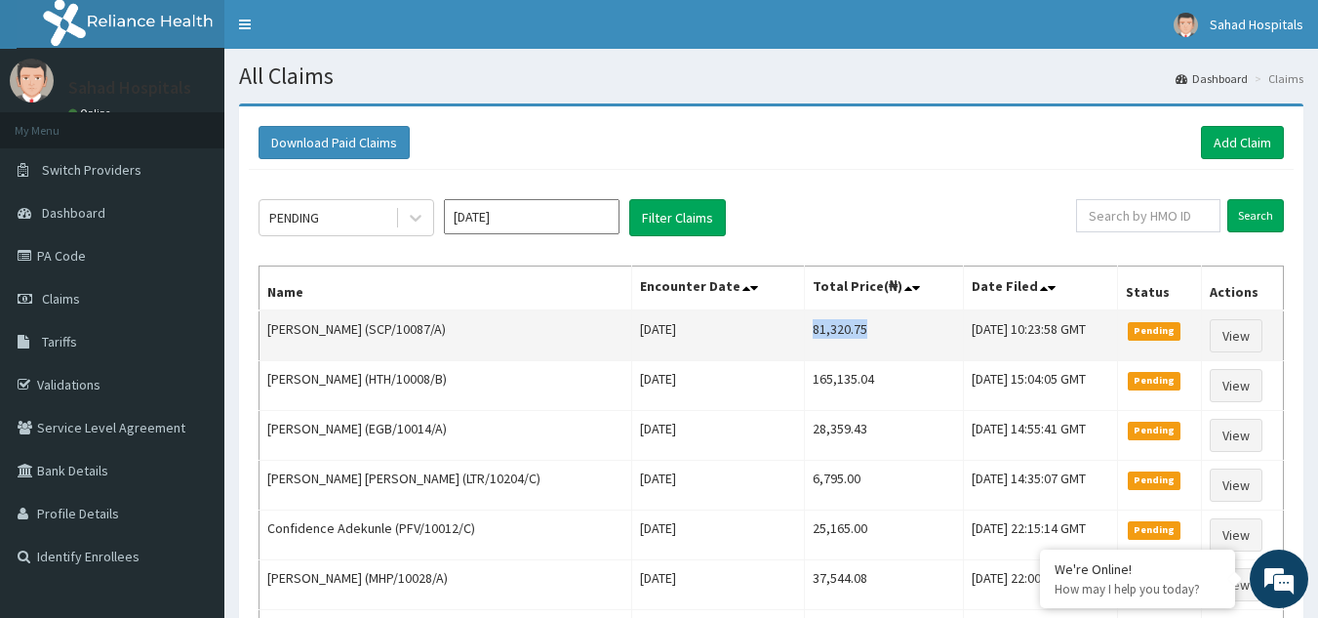
drag, startPoint x: 776, startPoint y: 324, endPoint x: 851, endPoint y: 324, distance: 75.1
click at [851, 324] on td "81,320.75" at bounding box center [884, 335] width 160 height 51
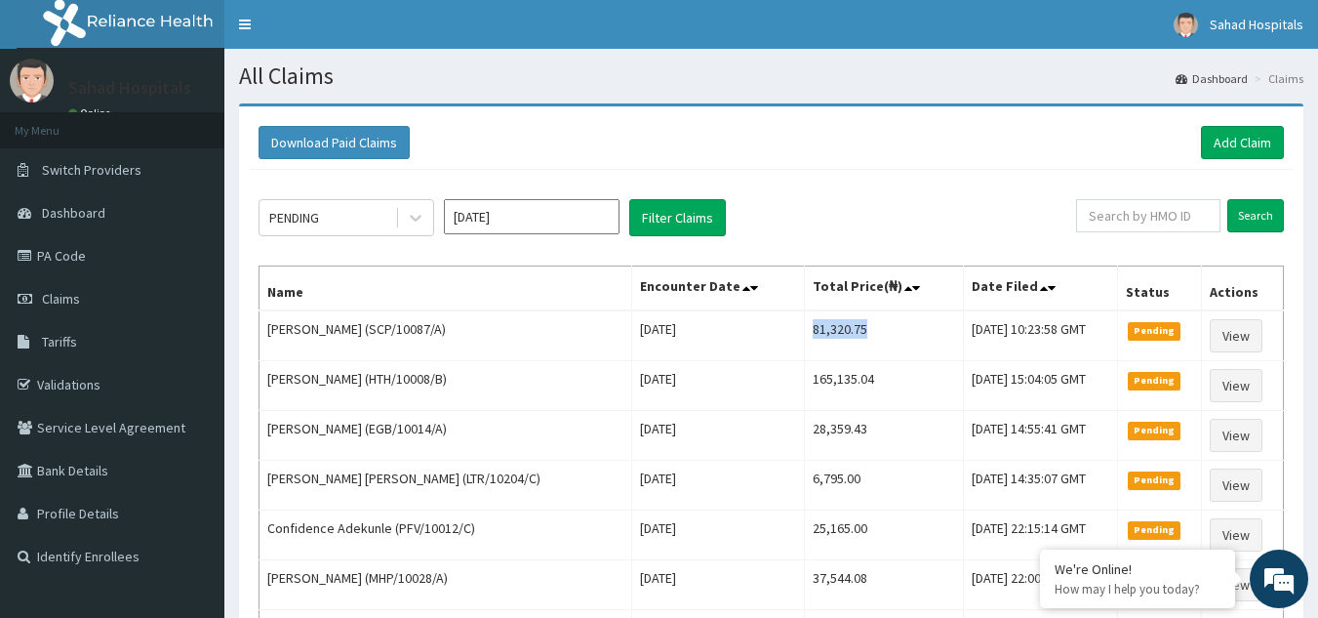
copy td "81,320.75"
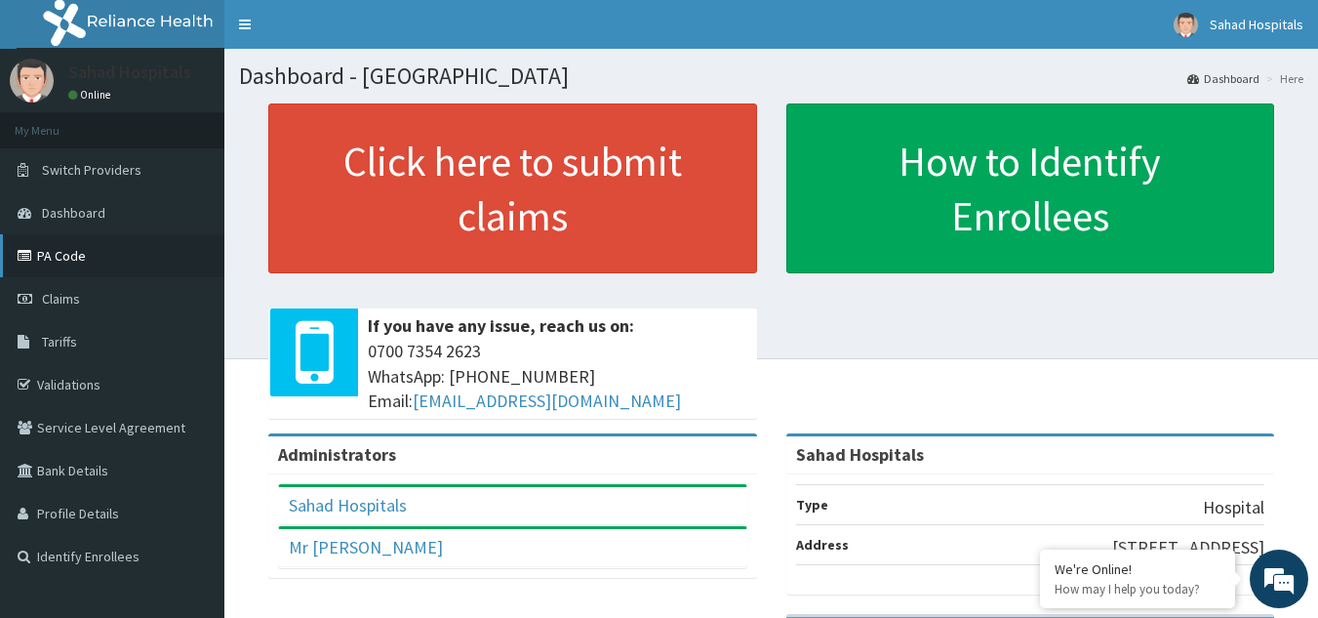
click at [73, 257] on link "PA Code" at bounding box center [112, 255] width 224 height 43
